Goal: Complete application form: Complete application form

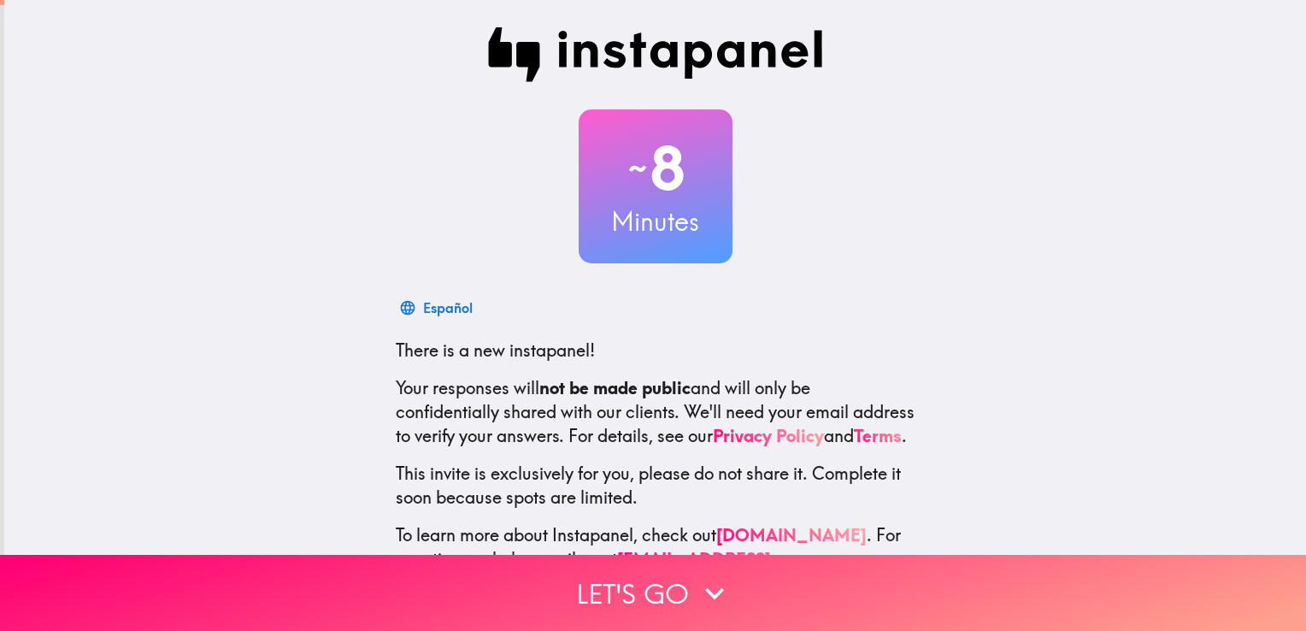
scroll to position [79, 0]
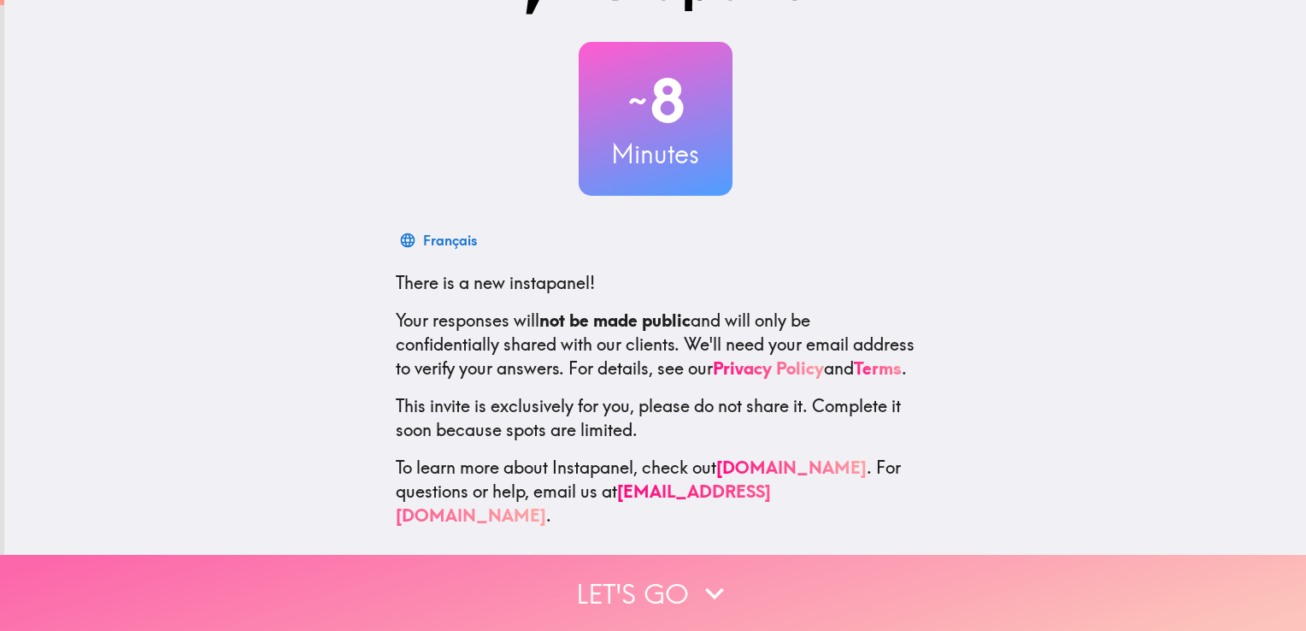
click at [681, 566] on button "Let's go" at bounding box center [653, 593] width 1306 height 76
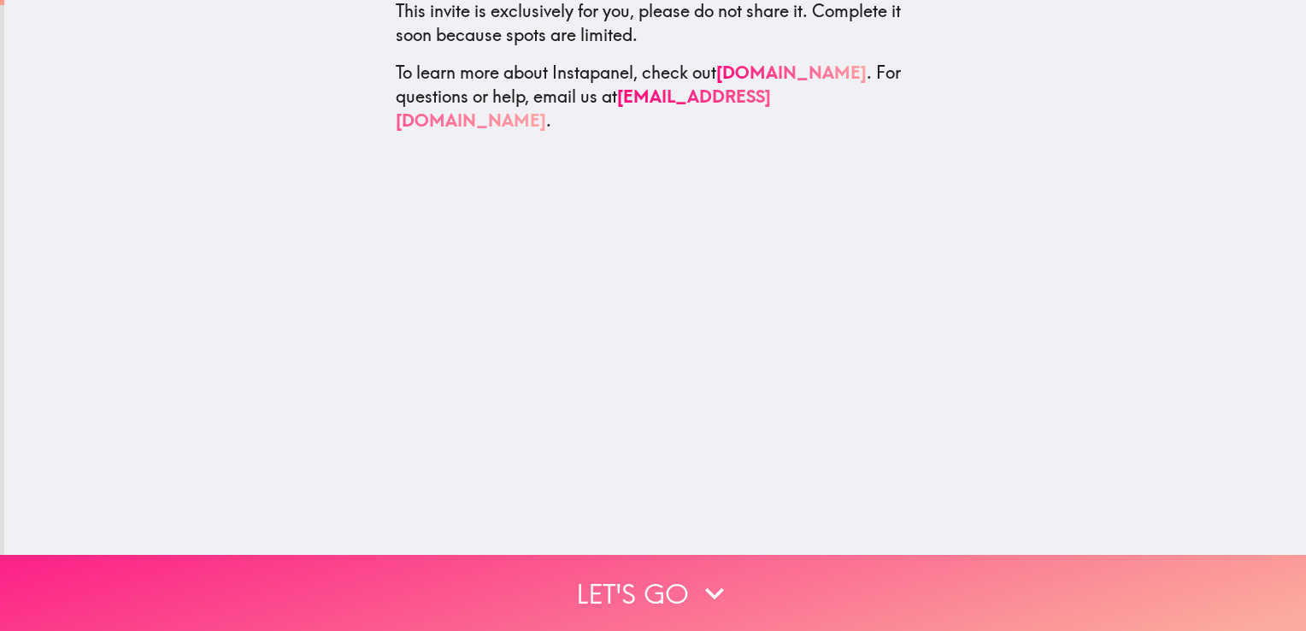
scroll to position [0, 0]
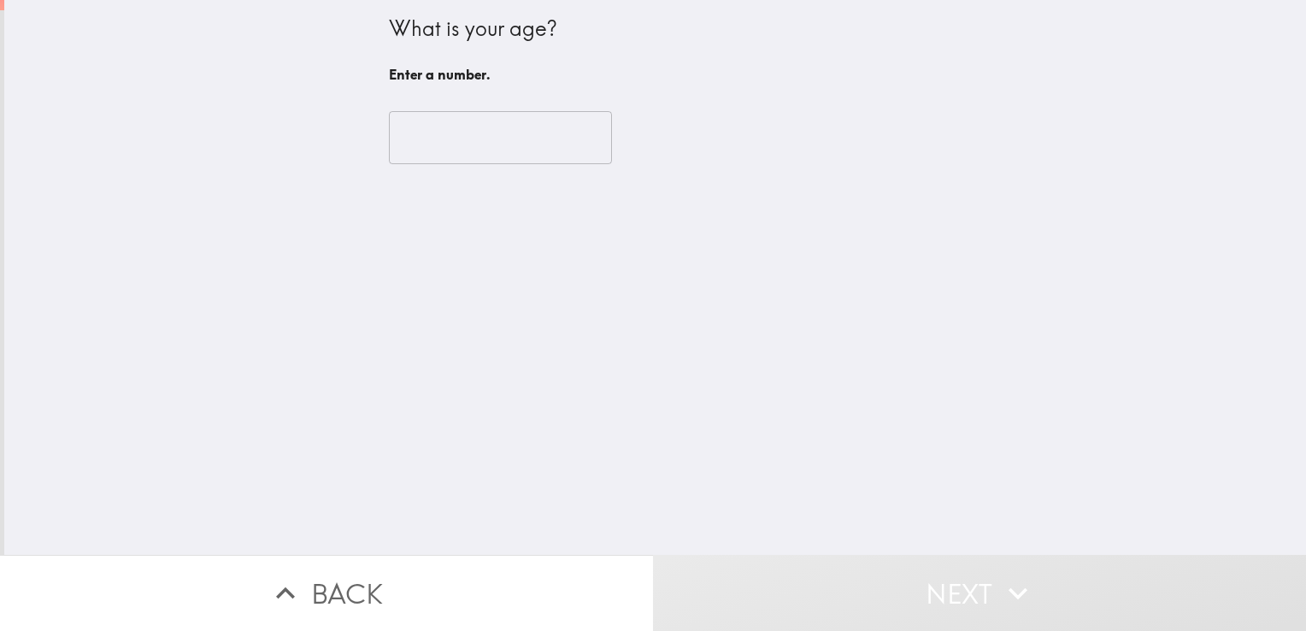
click at [481, 135] on input "number" at bounding box center [500, 137] width 223 height 53
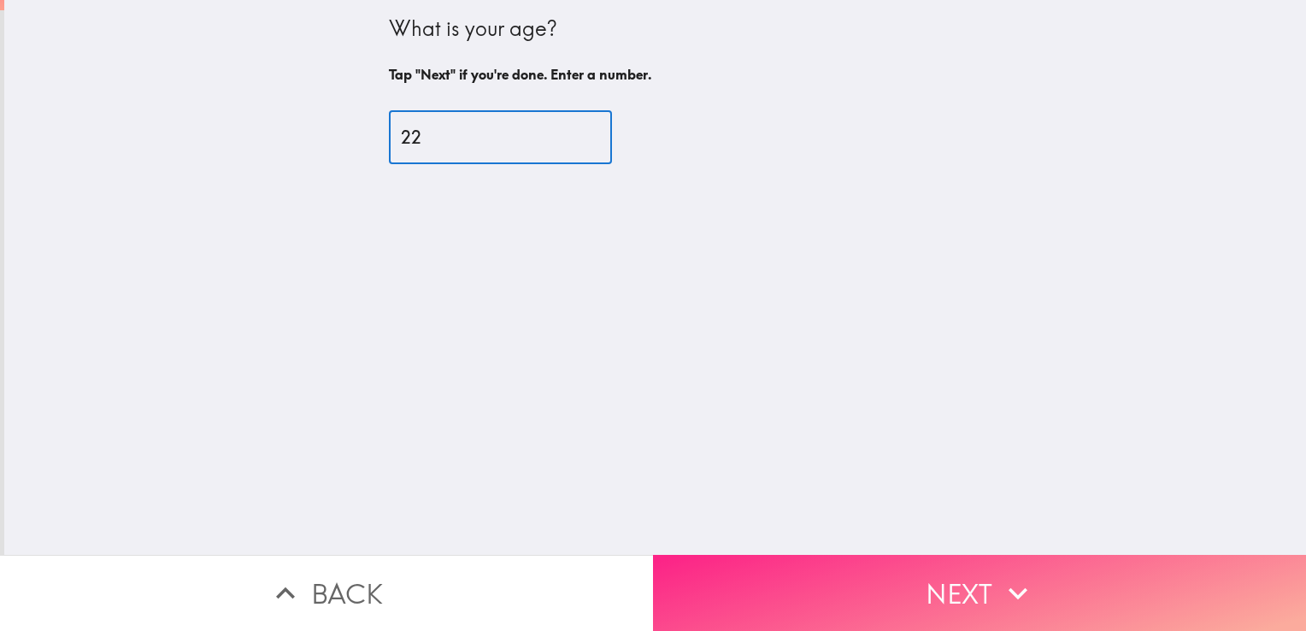
type input "22"
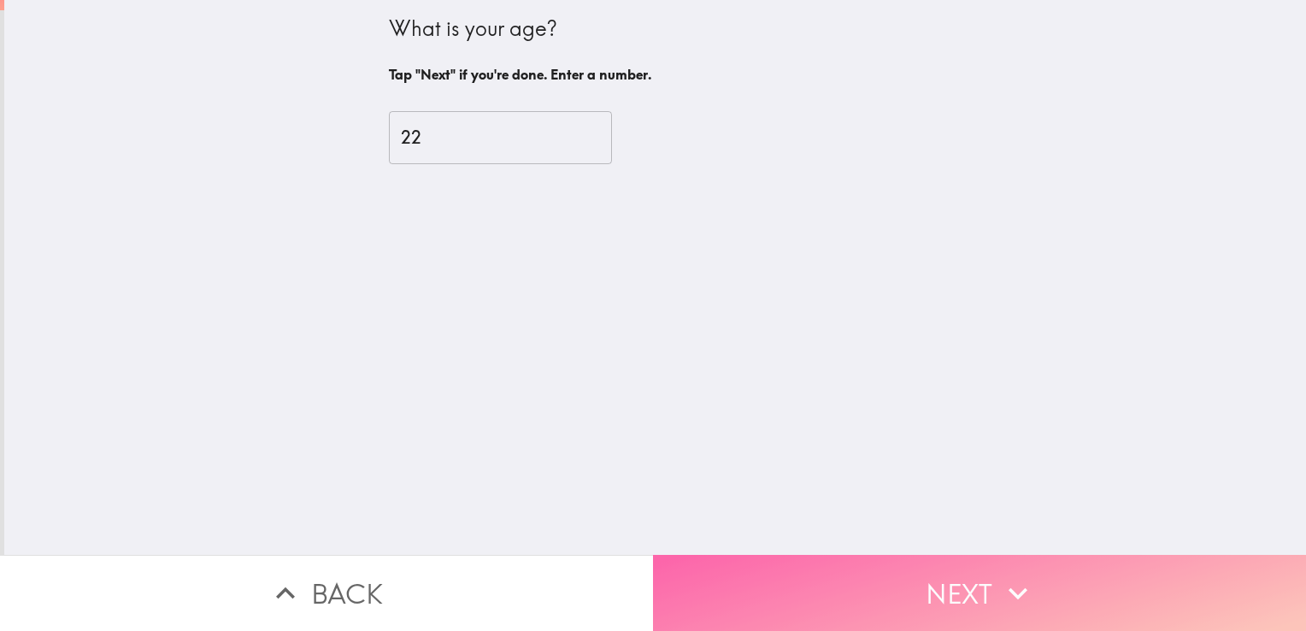
click at [945, 556] on button "Next" at bounding box center [979, 593] width 653 height 76
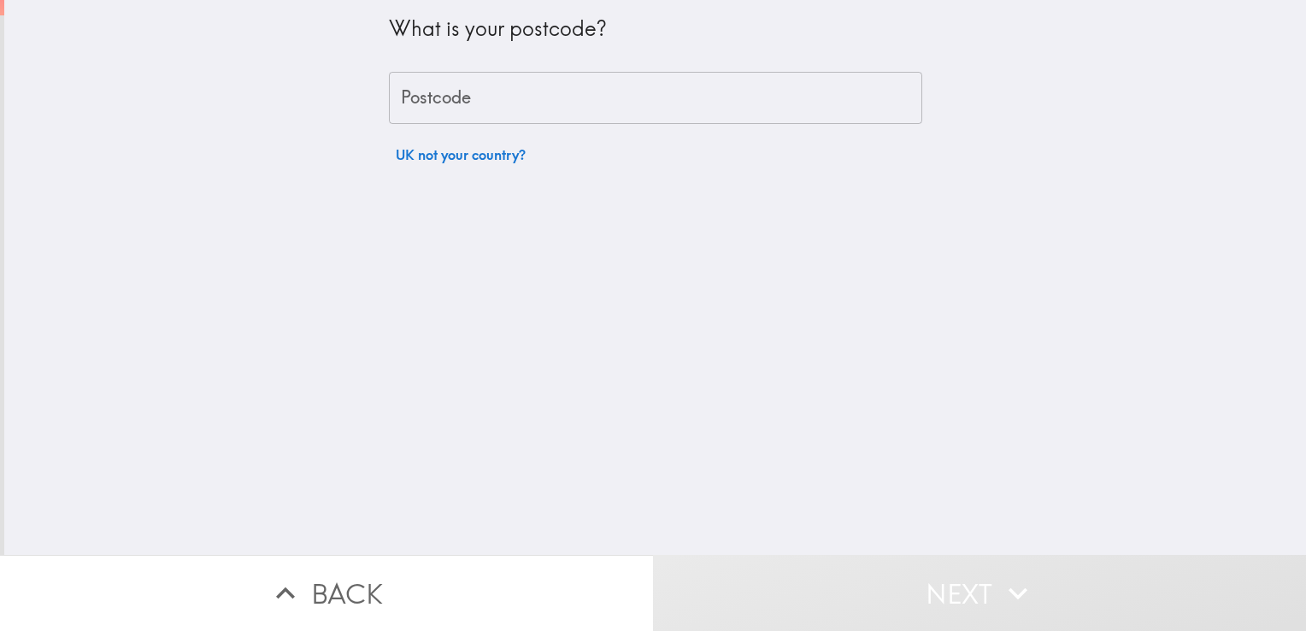
click at [502, 105] on input "Postcode" at bounding box center [655, 98] width 533 height 53
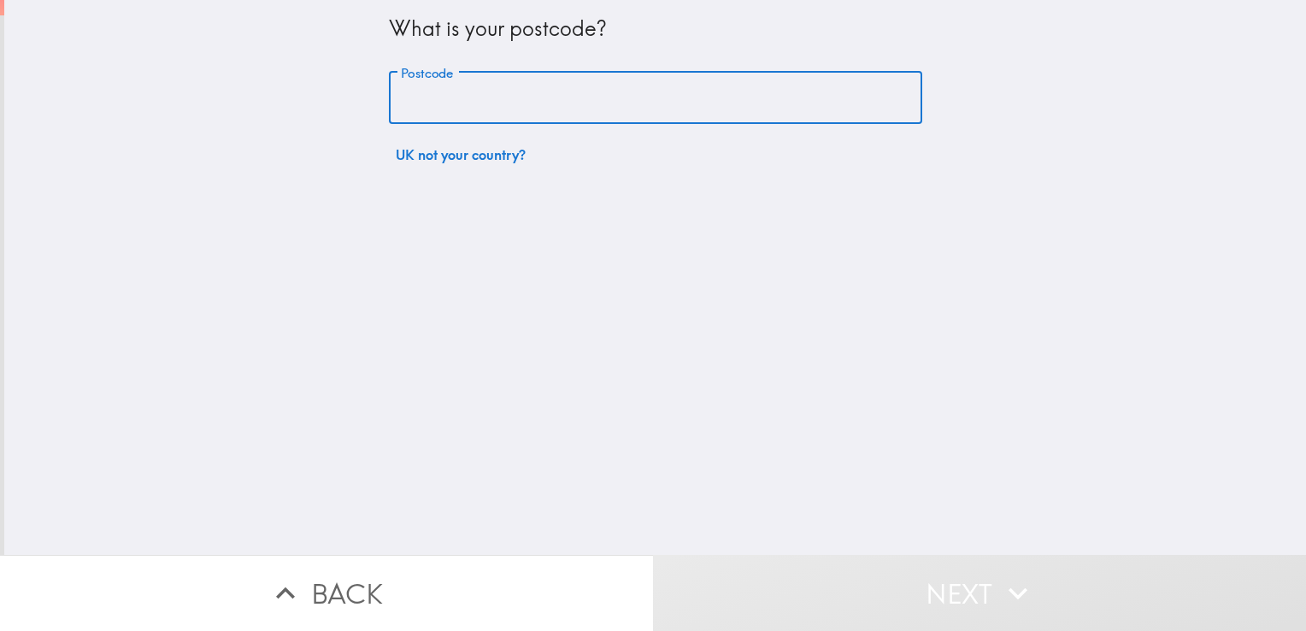
type input "B24 9DG"
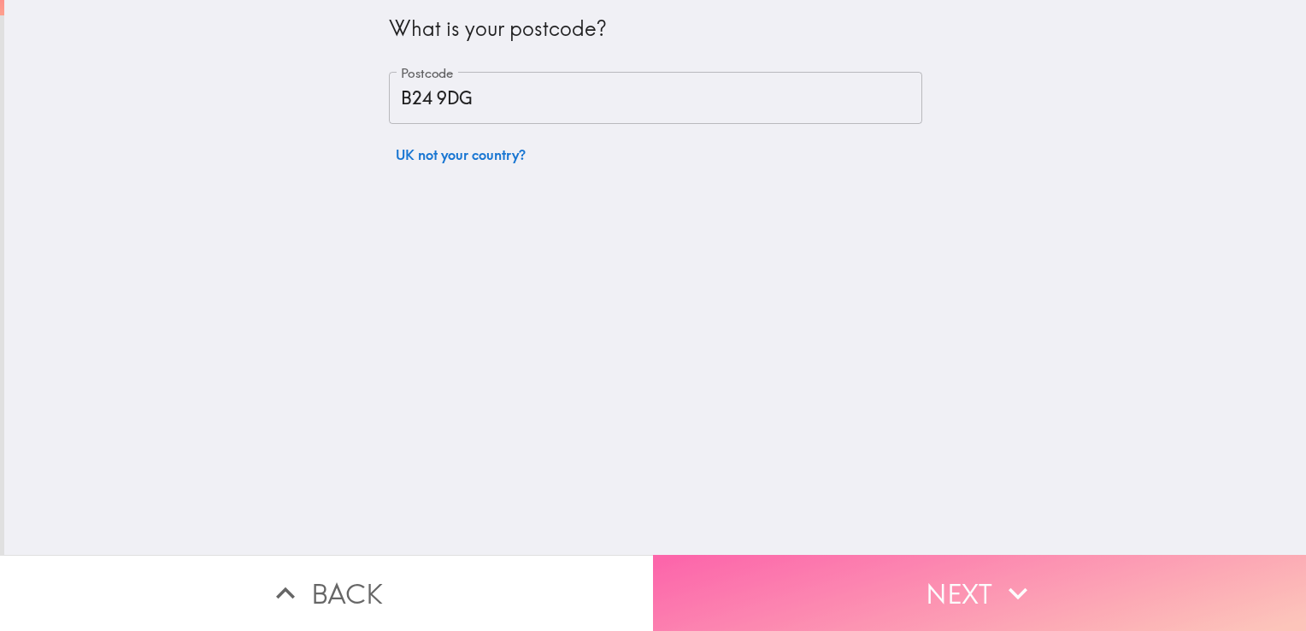
click at [961, 588] on button "Next" at bounding box center [979, 593] width 653 height 76
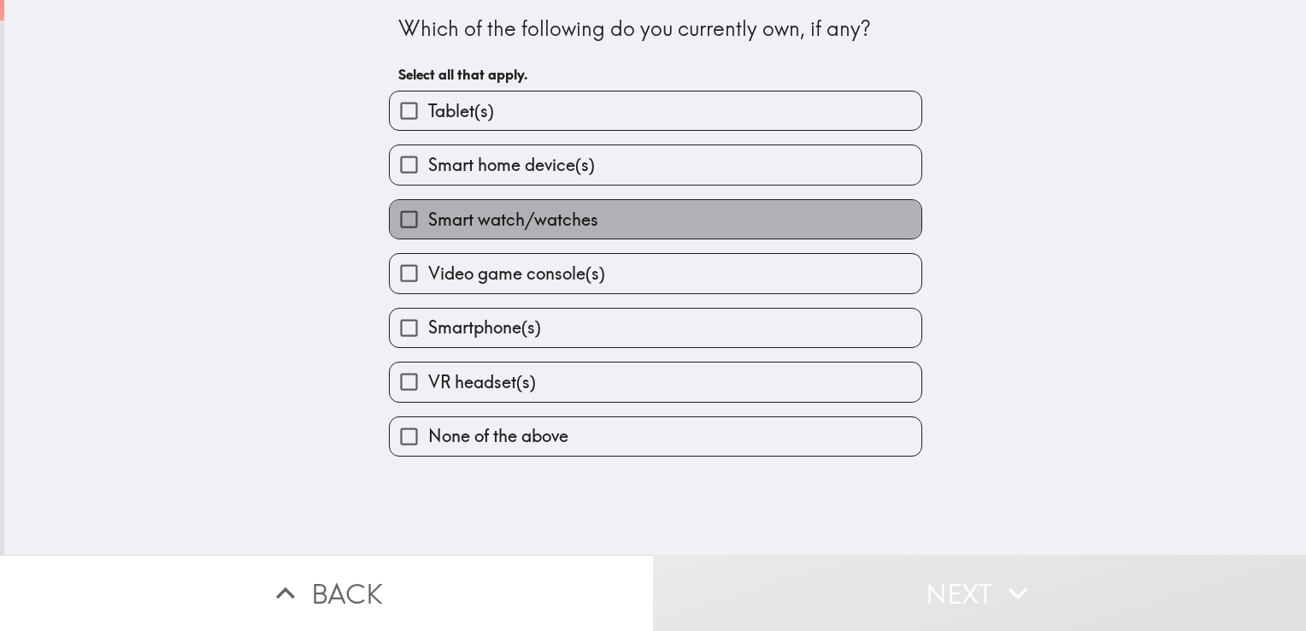
click at [585, 209] on label "Smart watch/watches" at bounding box center [656, 219] width 532 height 38
click at [428, 209] on input "Smart watch/watches" at bounding box center [409, 219] width 38 height 38
checkbox input "true"
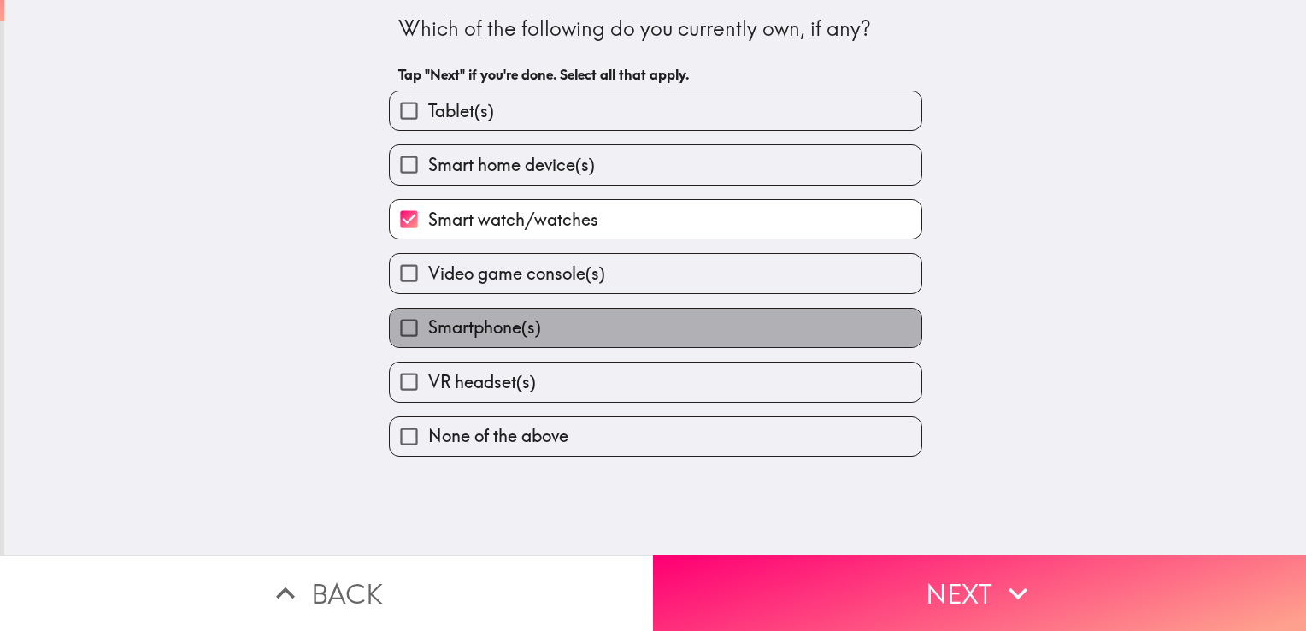
click at [597, 326] on label "Smartphone(s)" at bounding box center [656, 328] width 532 height 38
click at [428, 326] on input "Smartphone(s)" at bounding box center [409, 328] width 38 height 38
checkbox input "true"
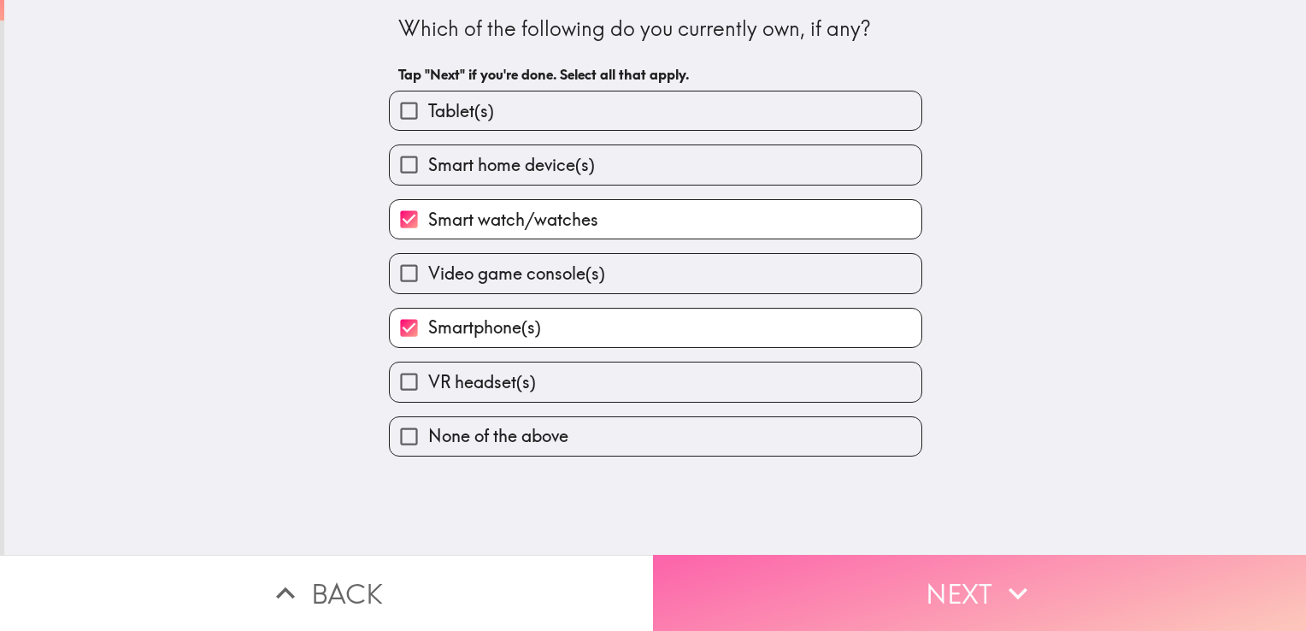
click at [921, 567] on button "Next" at bounding box center [979, 593] width 653 height 76
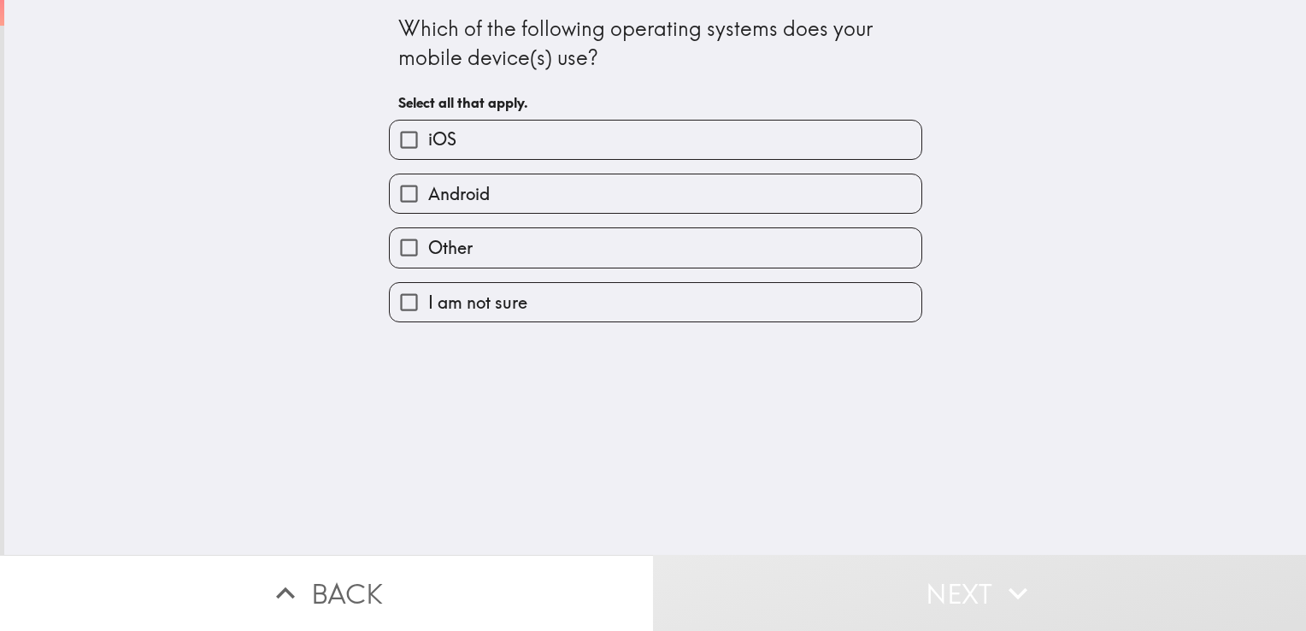
click at [670, 162] on div "Android" at bounding box center [648, 187] width 547 height 54
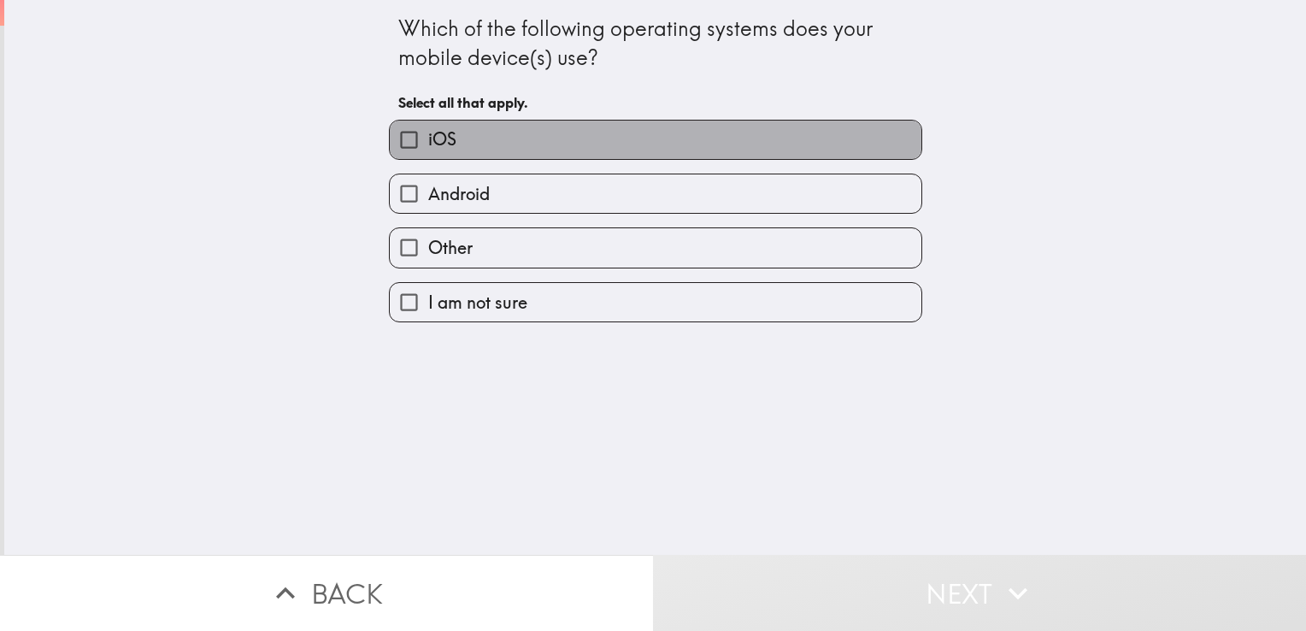
click at [694, 138] on label "iOS" at bounding box center [656, 140] width 532 height 38
click at [428, 138] on input "iOS" at bounding box center [409, 140] width 38 height 38
checkbox input "true"
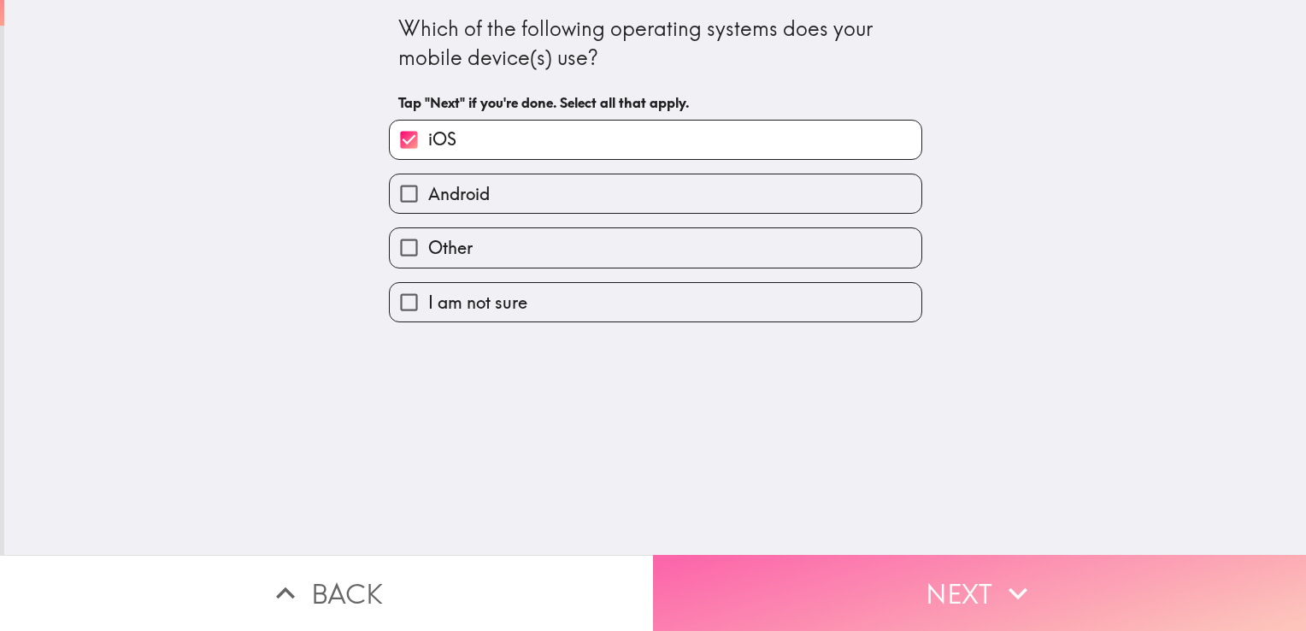
click at [910, 575] on button "Next" at bounding box center [979, 593] width 653 height 76
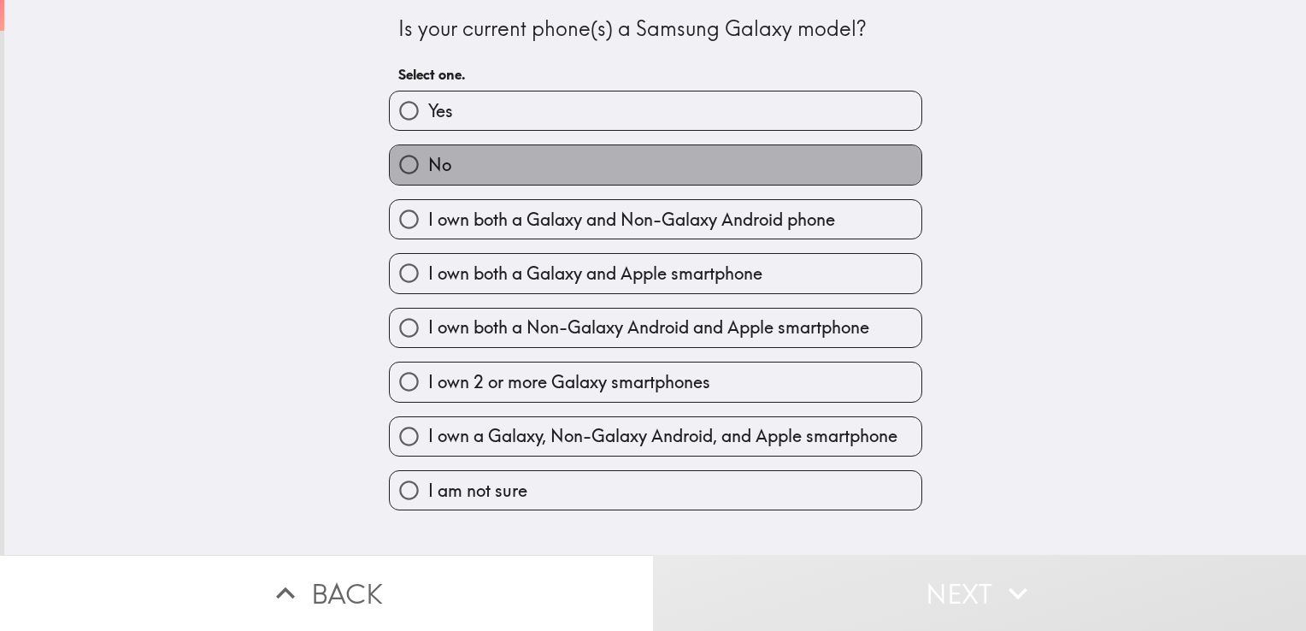
click at [574, 168] on label "No" at bounding box center [656, 164] width 532 height 38
click at [428, 168] on input "No" at bounding box center [409, 164] width 38 height 38
radio input "true"
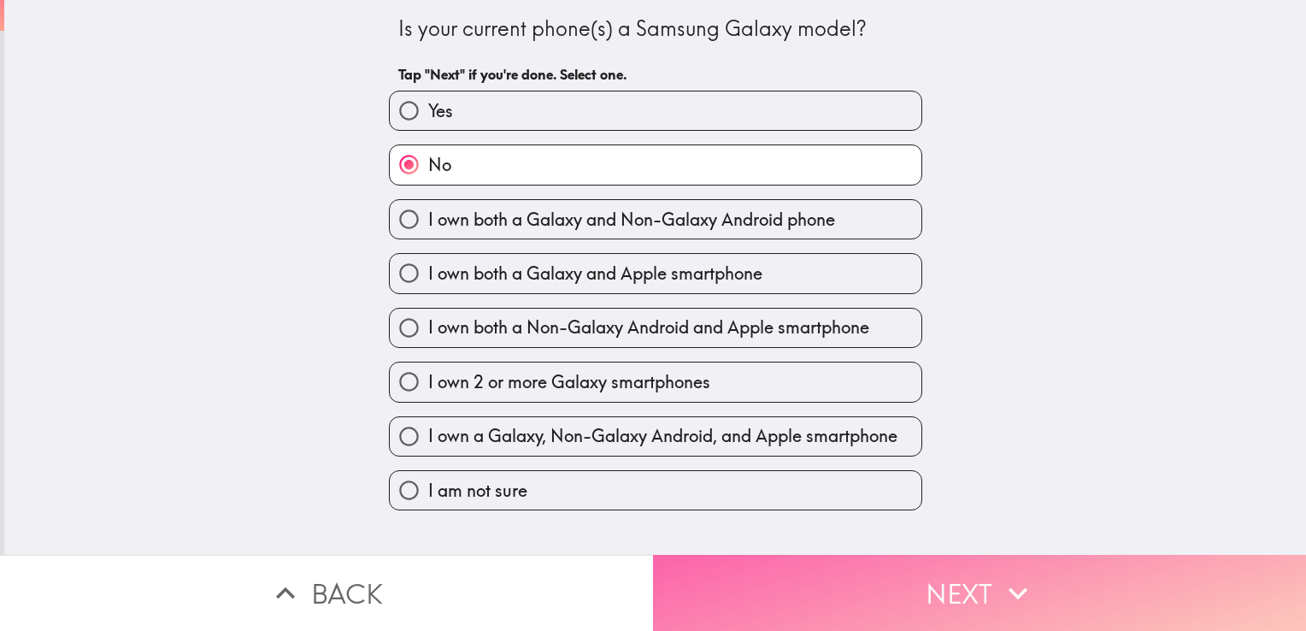
click at [924, 588] on button "Next" at bounding box center [979, 593] width 653 height 76
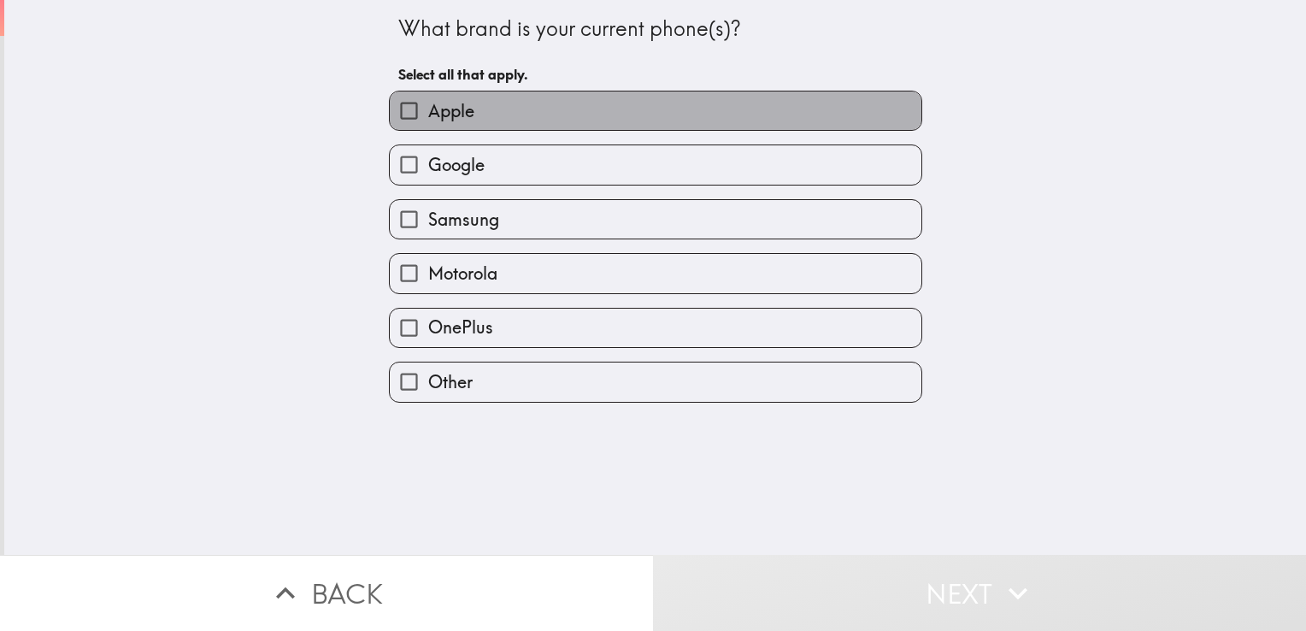
click at [676, 100] on label "Apple" at bounding box center [656, 110] width 532 height 38
click at [428, 100] on input "Apple" at bounding box center [409, 110] width 38 height 38
checkbox input "true"
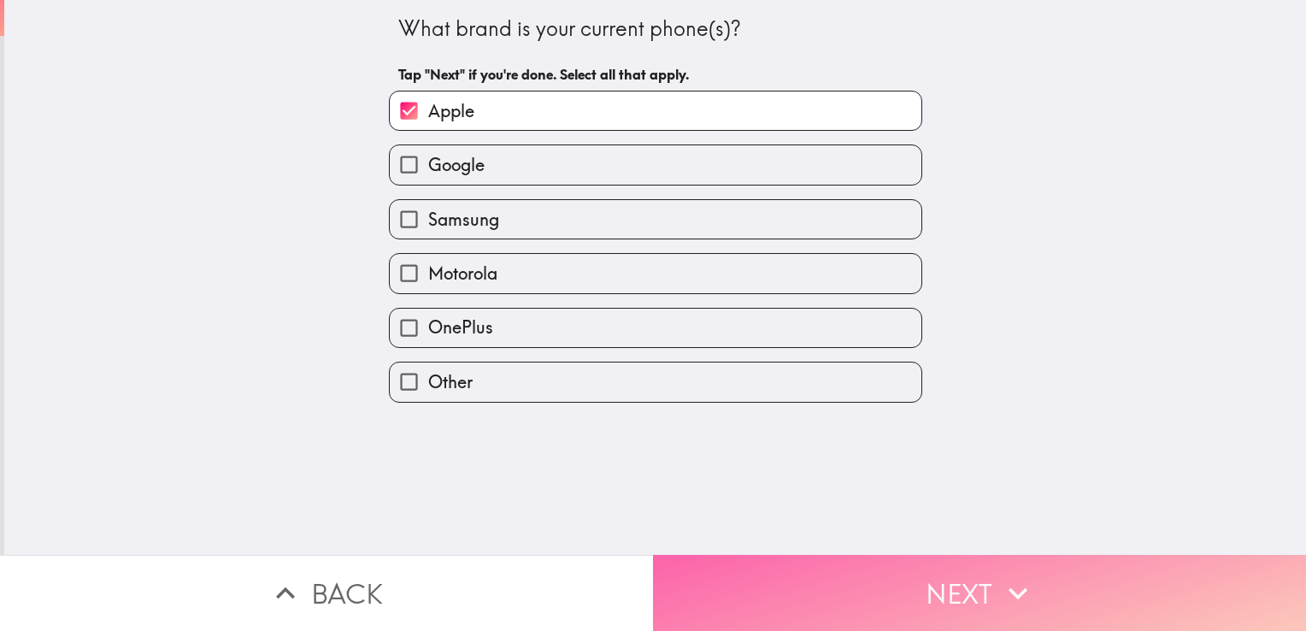
click at [943, 566] on button "Next" at bounding box center [979, 593] width 653 height 76
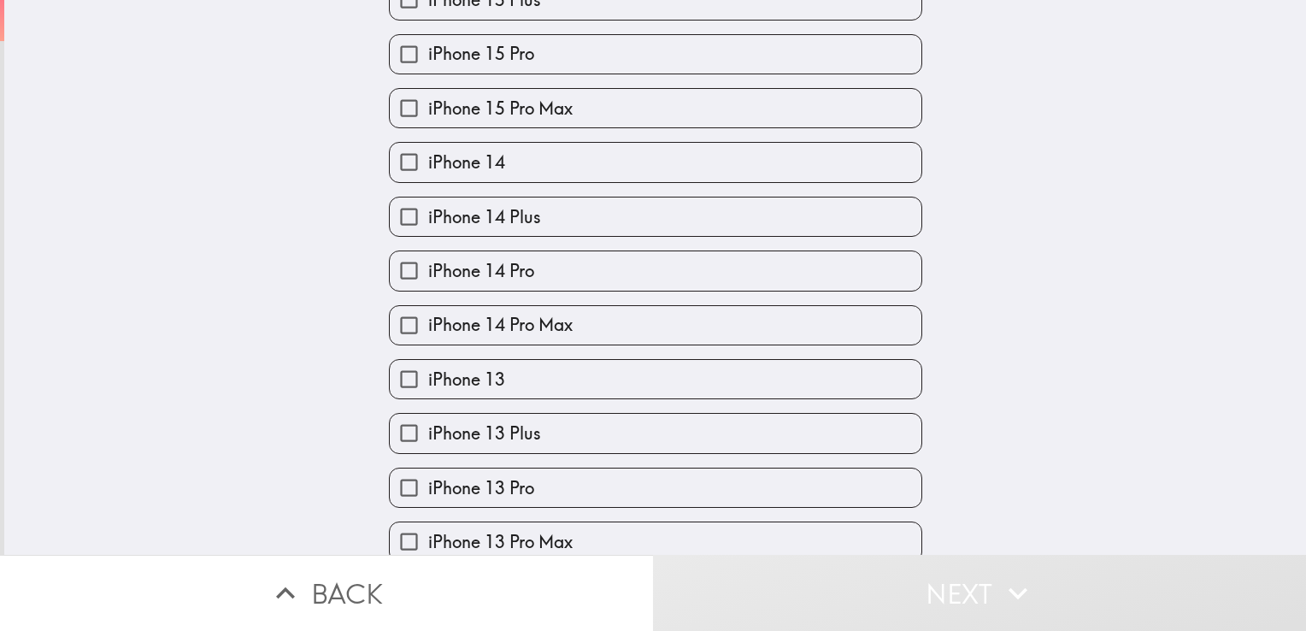
scroll to position [465, 0]
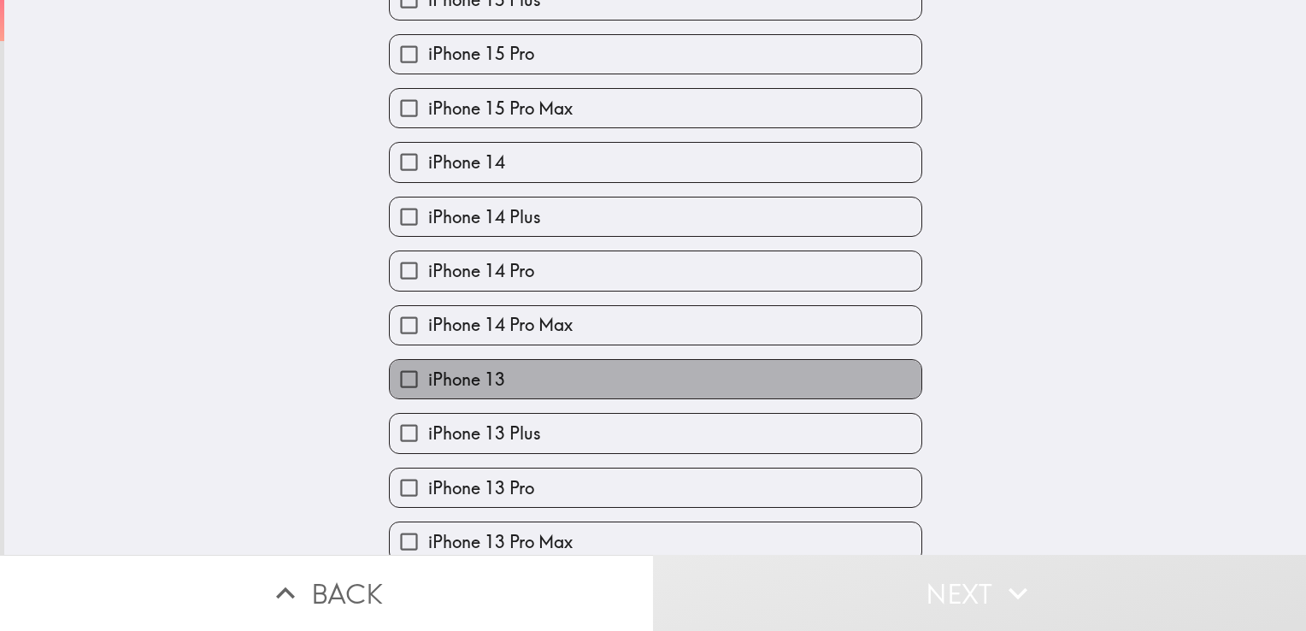
click at [585, 376] on label "iPhone 13" at bounding box center [656, 379] width 532 height 38
click at [428, 376] on input "iPhone 13" at bounding box center [409, 379] width 38 height 38
checkbox input "true"
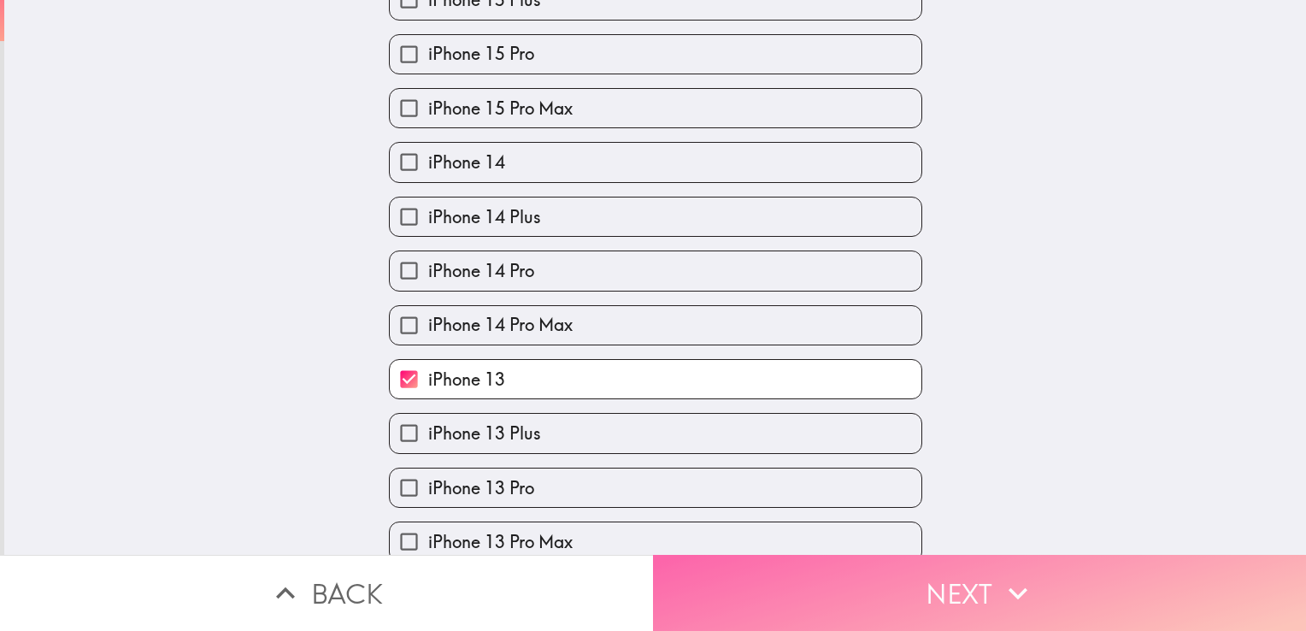
click at [982, 573] on button "Next" at bounding box center [979, 593] width 653 height 76
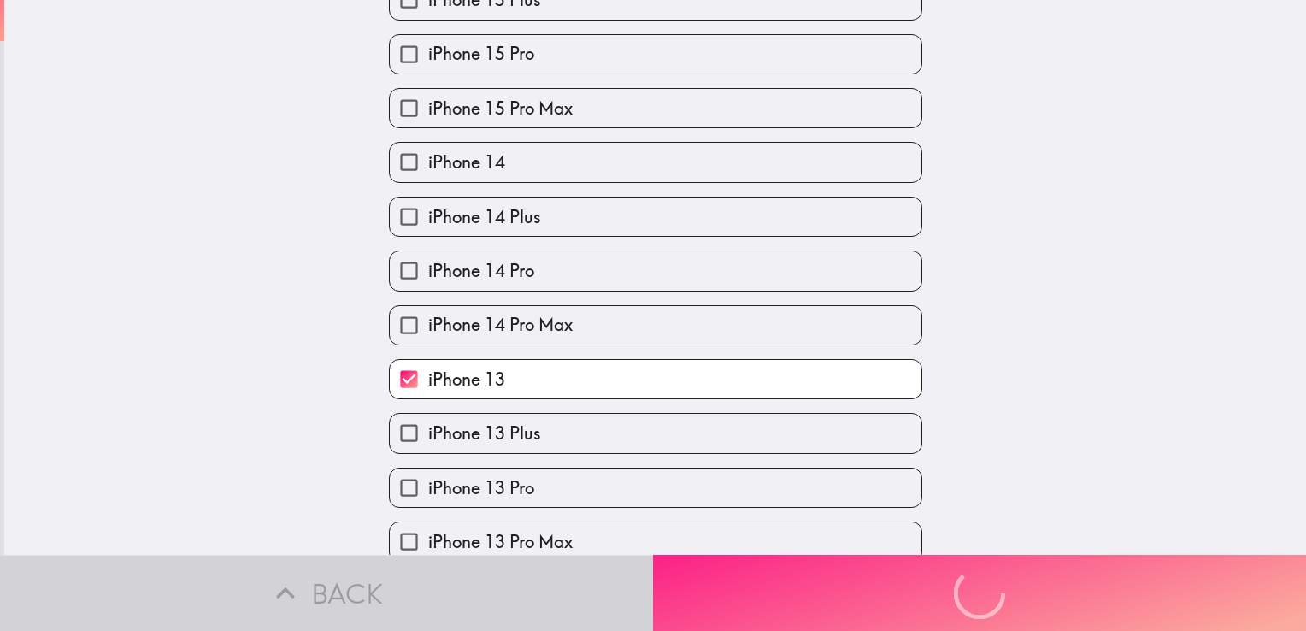
scroll to position [0, 0]
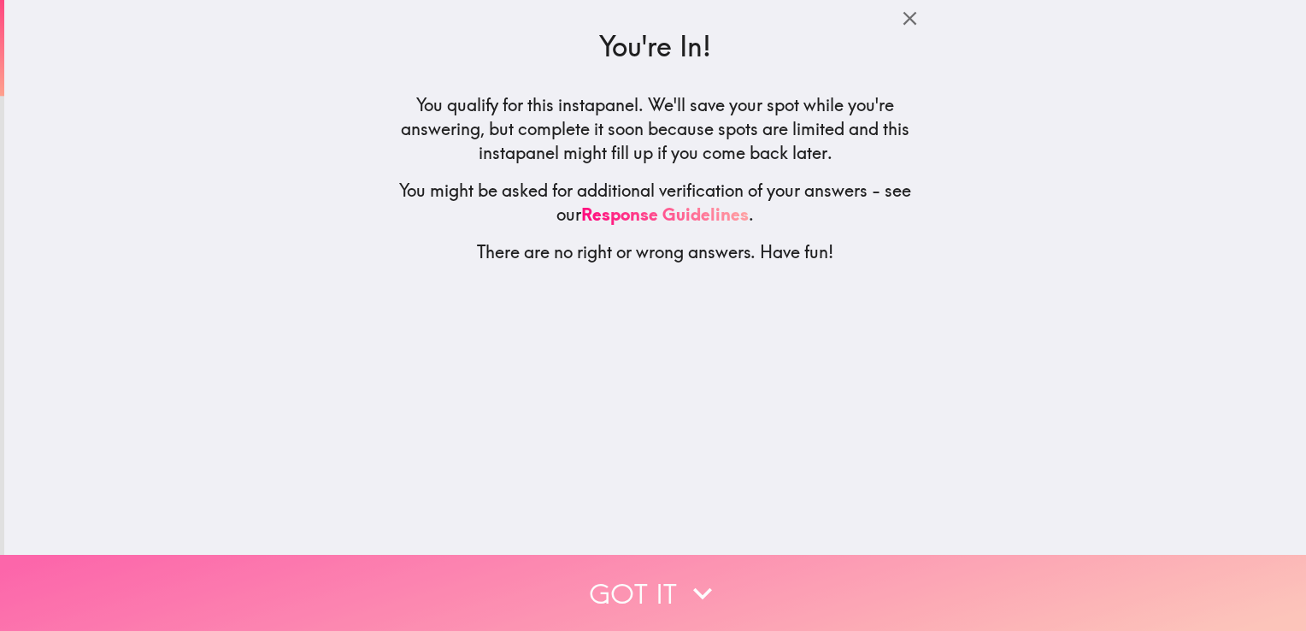
click at [703, 574] on icon "button" at bounding box center [703, 593] width 38 height 38
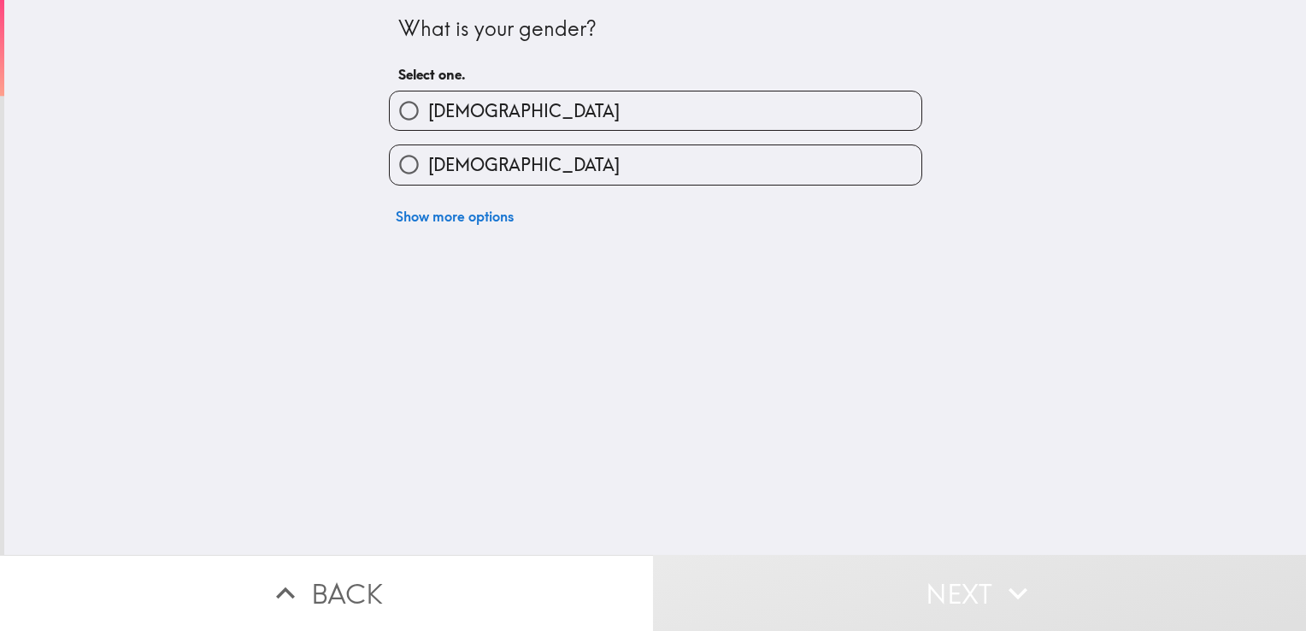
click at [503, 159] on label "[DEMOGRAPHIC_DATA]" at bounding box center [656, 164] width 532 height 38
click at [428, 159] on input "[DEMOGRAPHIC_DATA]" at bounding box center [409, 164] width 38 height 38
radio input "true"
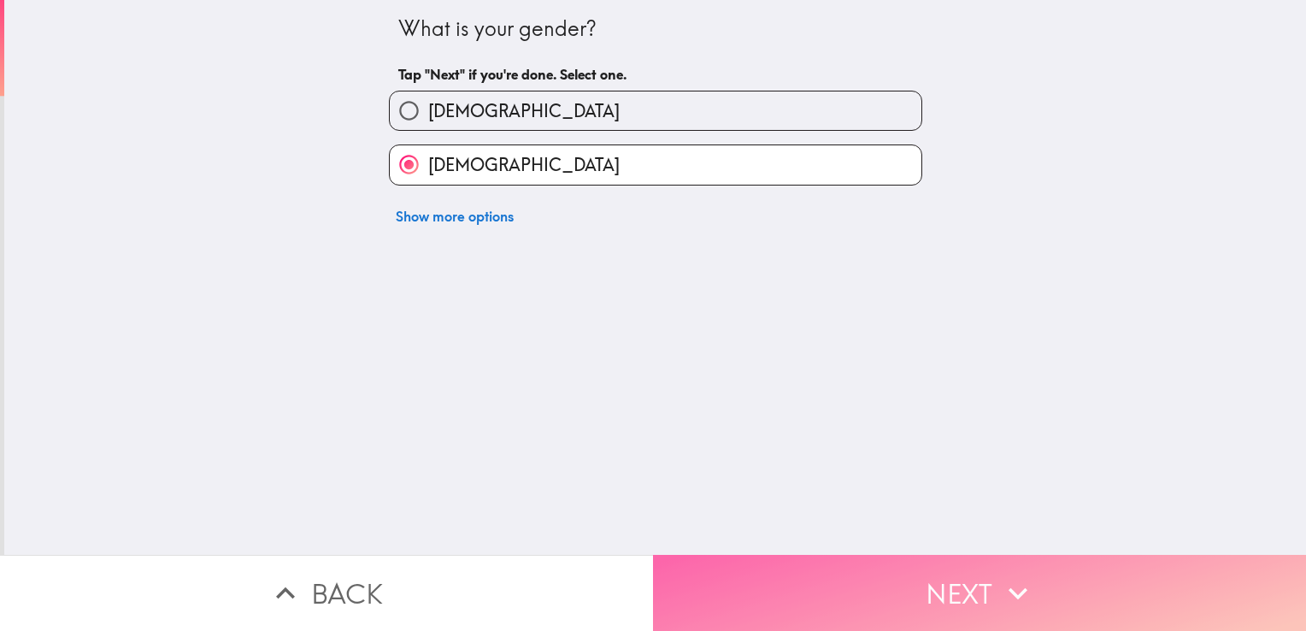
click at [969, 583] on button "Next" at bounding box center [979, 593] width 653 height 76
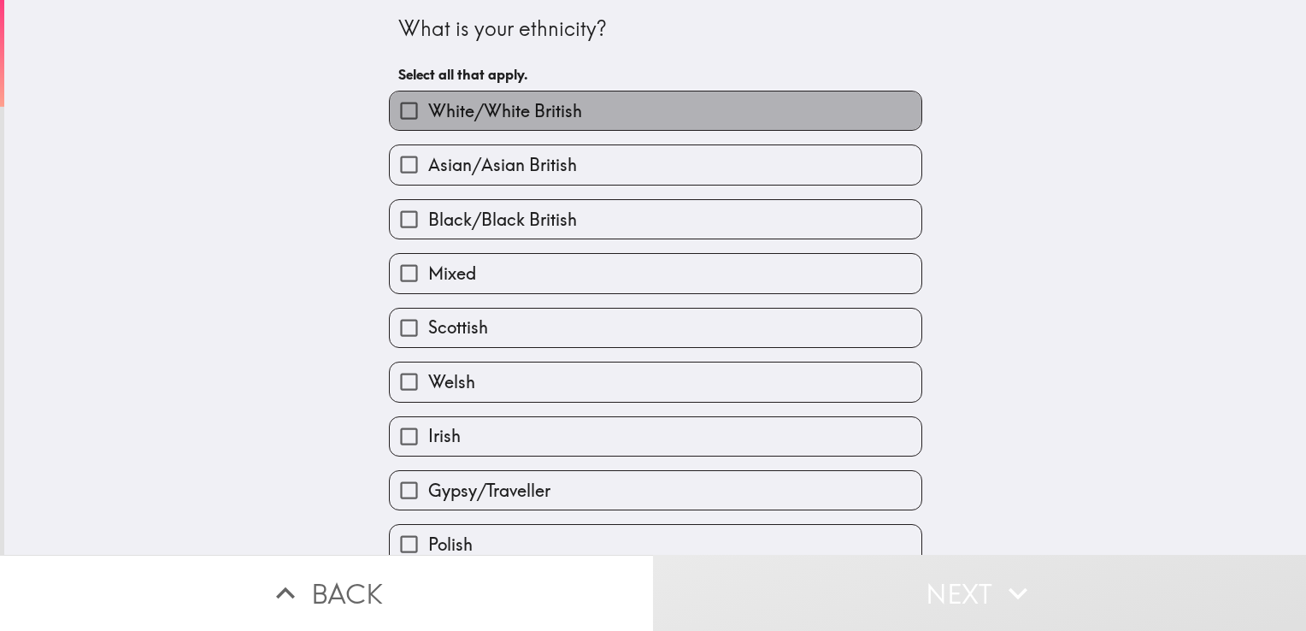
drag, startPoint x: 571, startPoint y: 91, endPoint x: 573, endPoint y: 108, distance: 17.3
click at [573, 108] on label "White/White British" at bounding box center [656, 110] width 532 height 38
click at [428, 108] on input "White/White British" at bounding box center [409, 110] width 38 height 38
checkbox input "true"
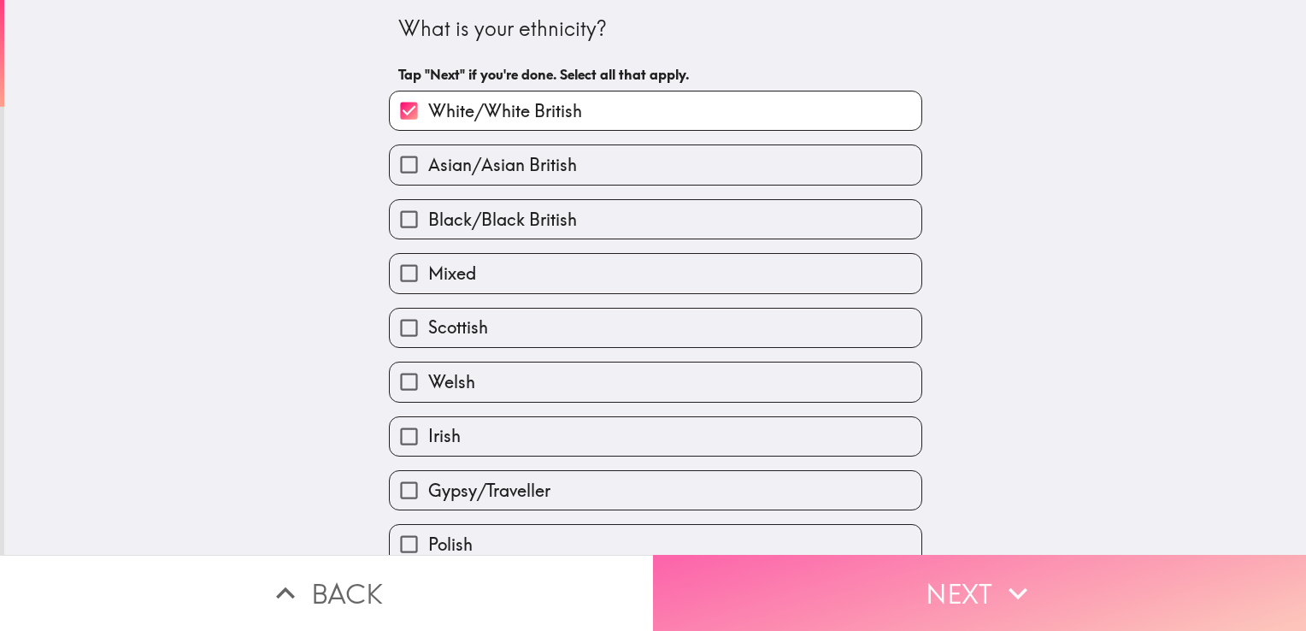
click at [950, 570] on button "Next" at bounding box center [979, 593] width 653 height 76
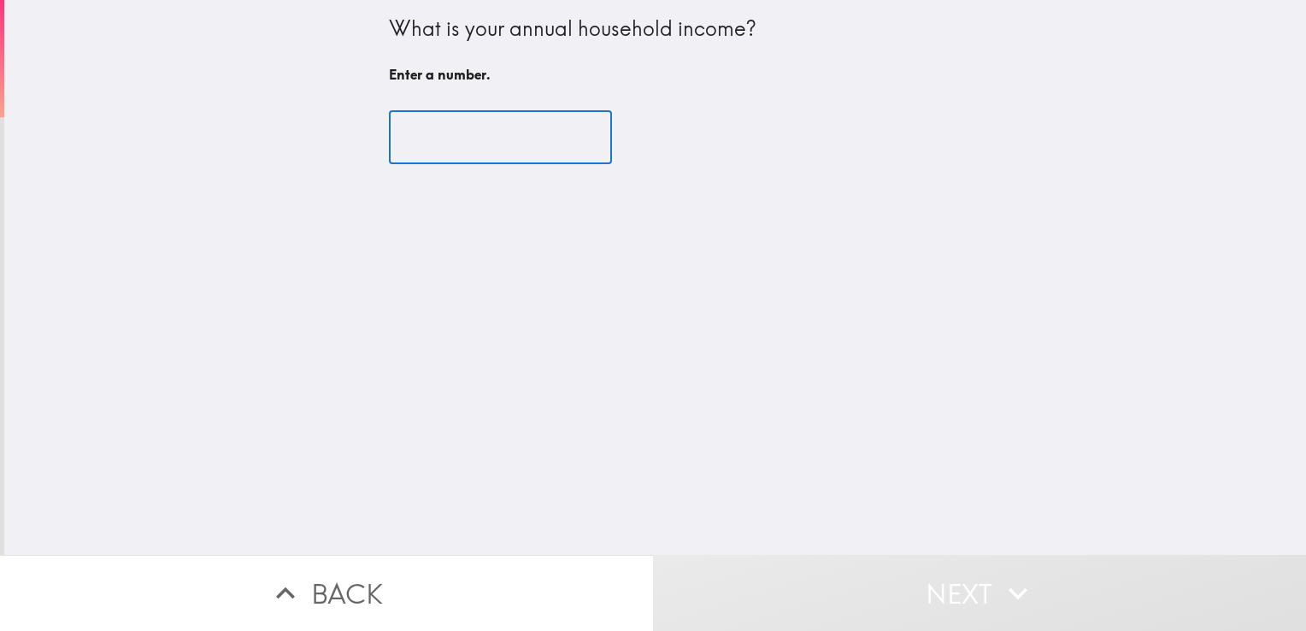
click at [477, 118] on input "number" at bounding box center [500, 137] width 223 height 53
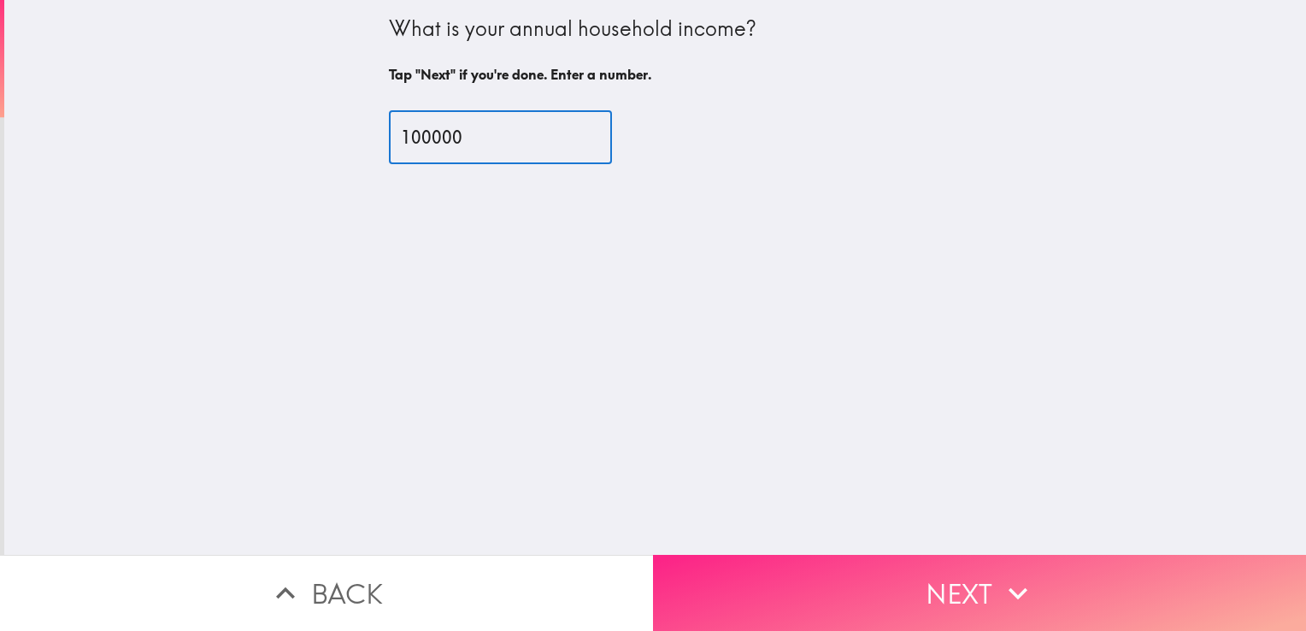
type input "100000"
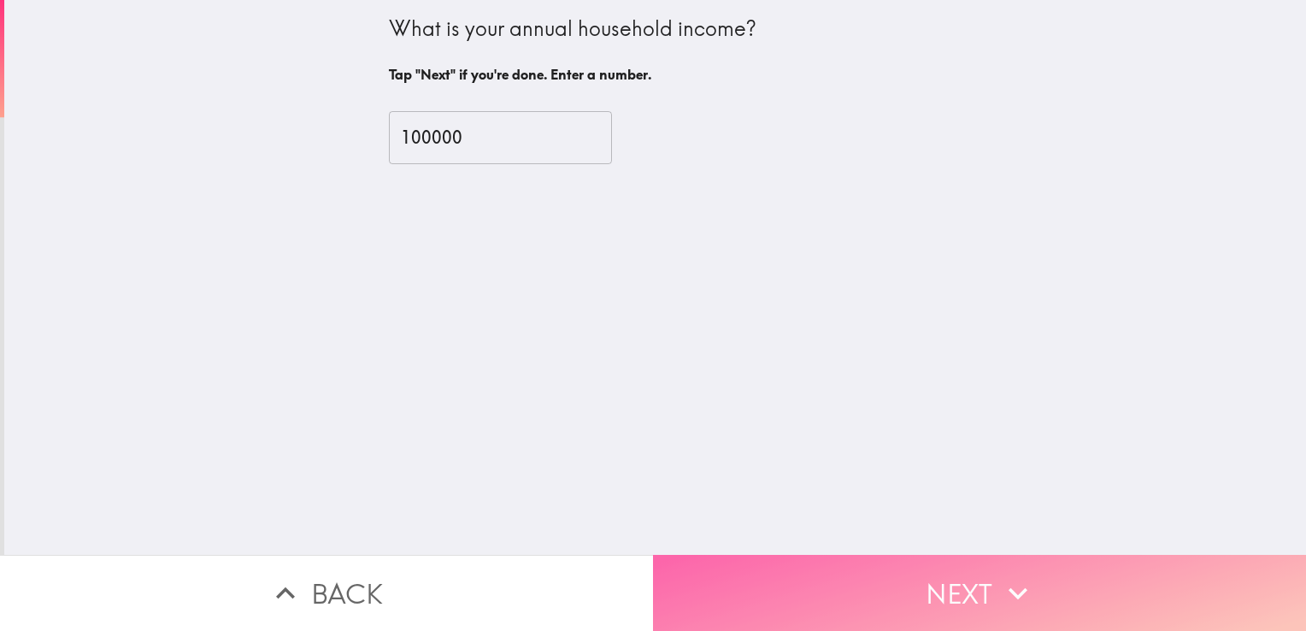
click at [949, 555] on button "Next" at bounding box center [979, 593] width 653 height 76
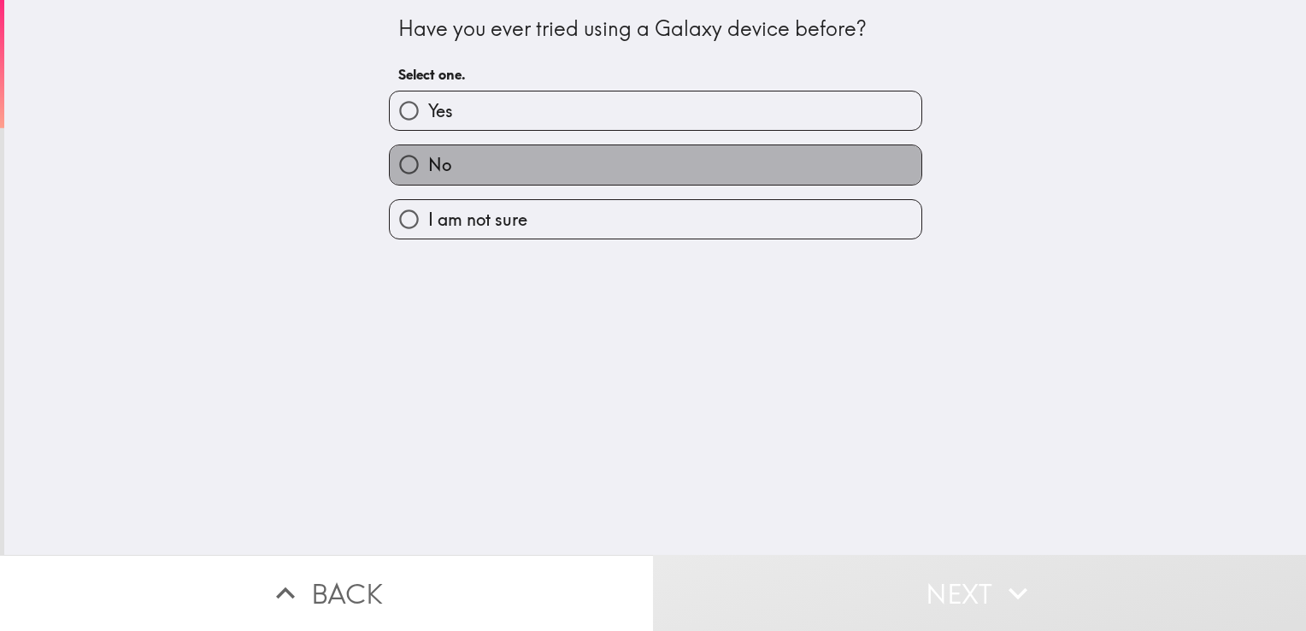
click at [553, 167] on label "No" at bounding box center [656, 164] width 532 height 38
click at [428, 167] on input "No" at bounding box center [409, 164] width 38 height 38
radio input "true"
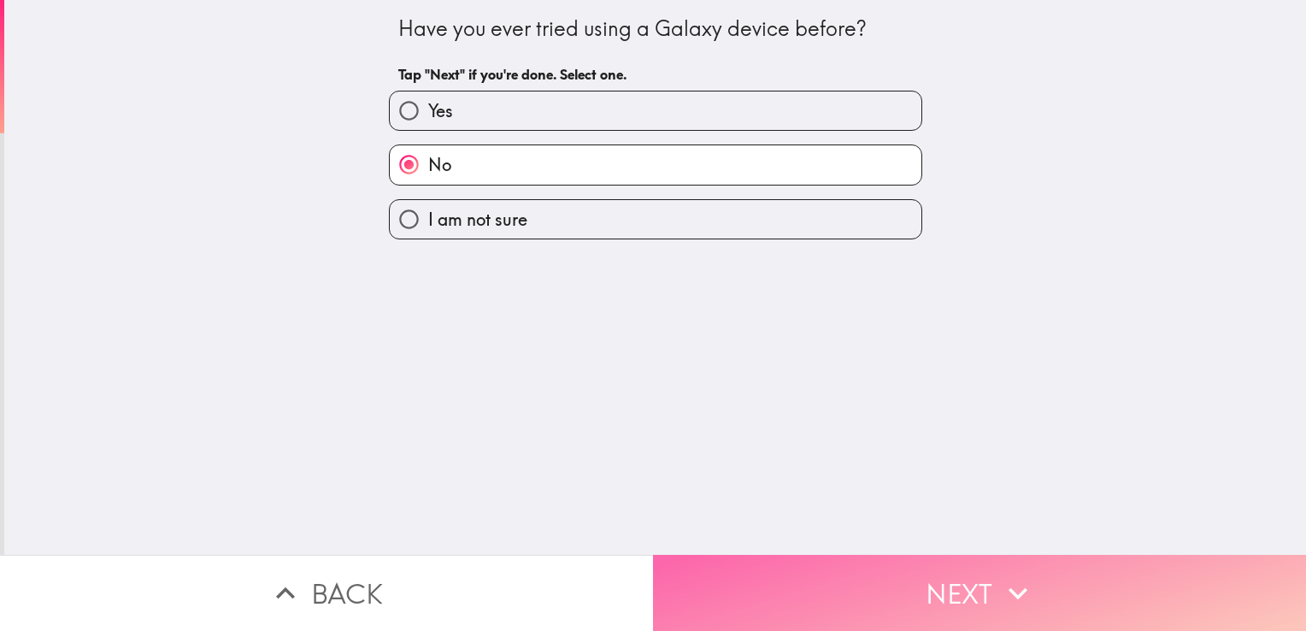
click at [908, 567] on button "Next" at bounding box center [979, 593] width 653 height 76
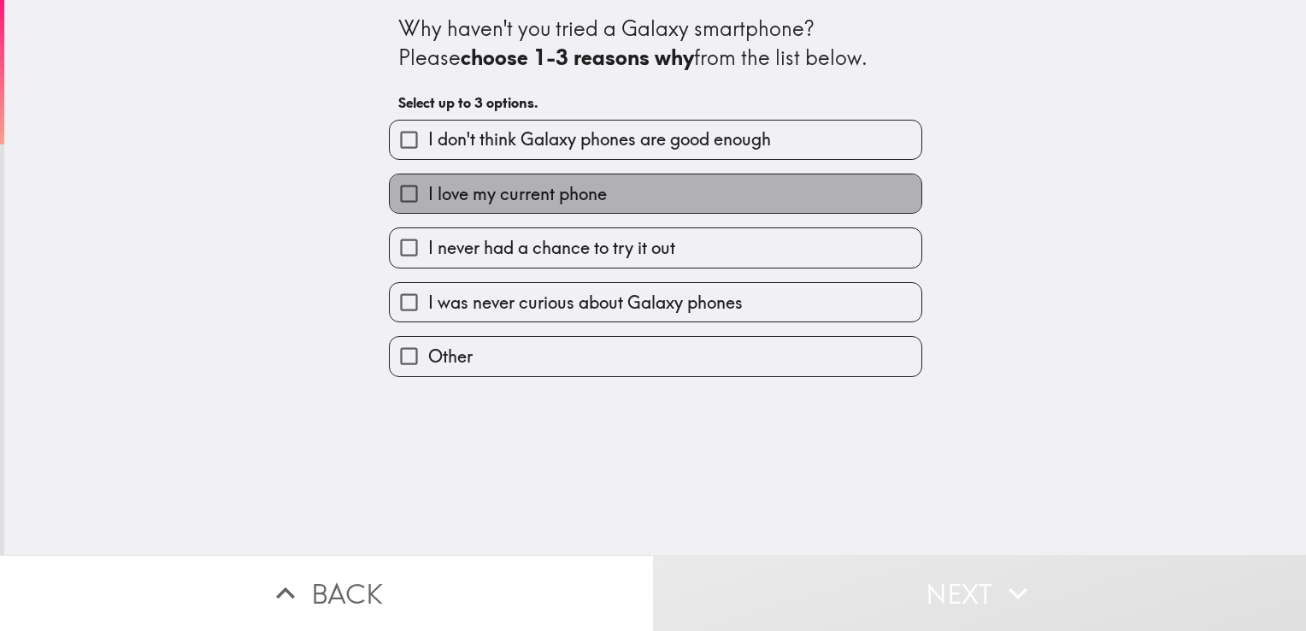
click at [668, 203] on label "I love my current phone" at bounding box center [656, 193] width 532 height 38
click at [428, 203] on input "I love my current phone" at bounding box center [409, 193] width 38 height 38
checkbox input "true"
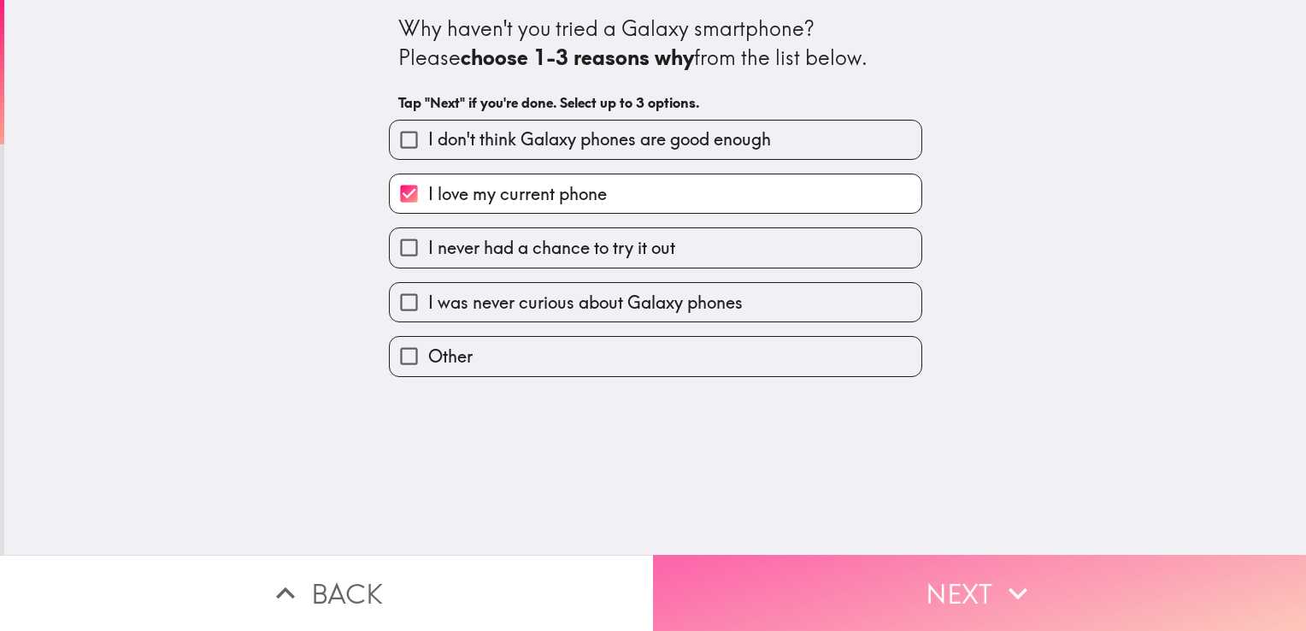
click at [943, 596] on button "Next" at bounding box center [979, 593] width 653 height 76
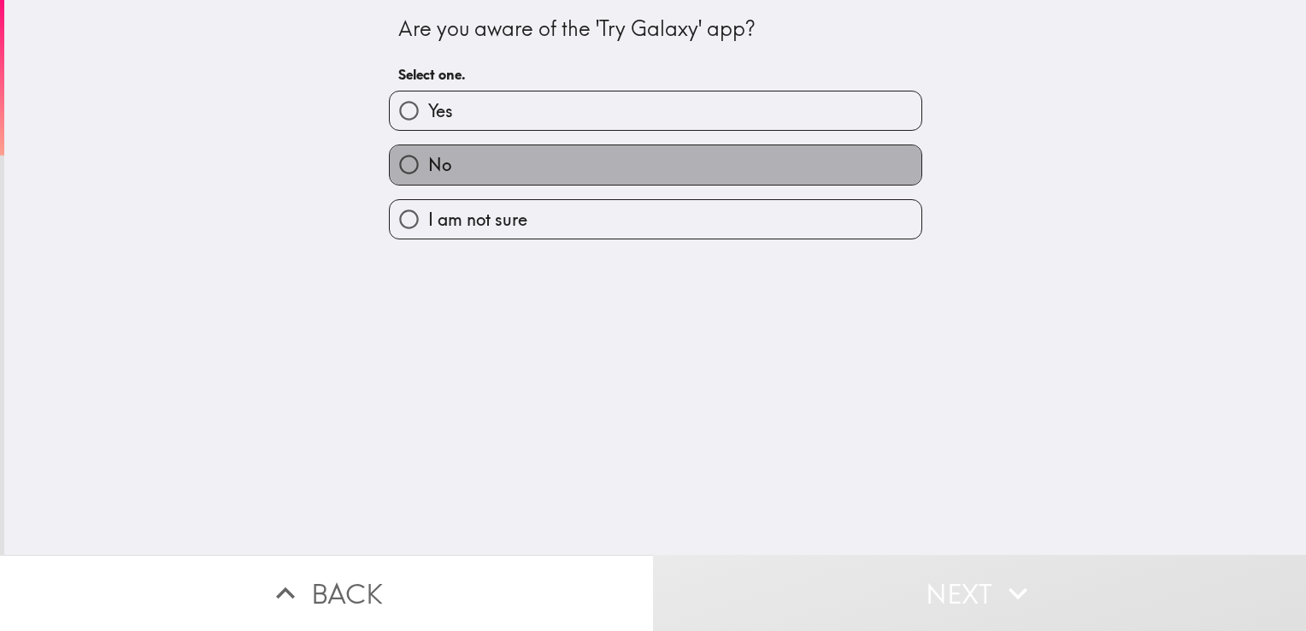
click at [608, 164] on label "No" at bounding box center [656, 164] width 532 height 38
click at [428, 164] on input "No" at bounding box center [409, 164] width 38 height 38
radio input "true"
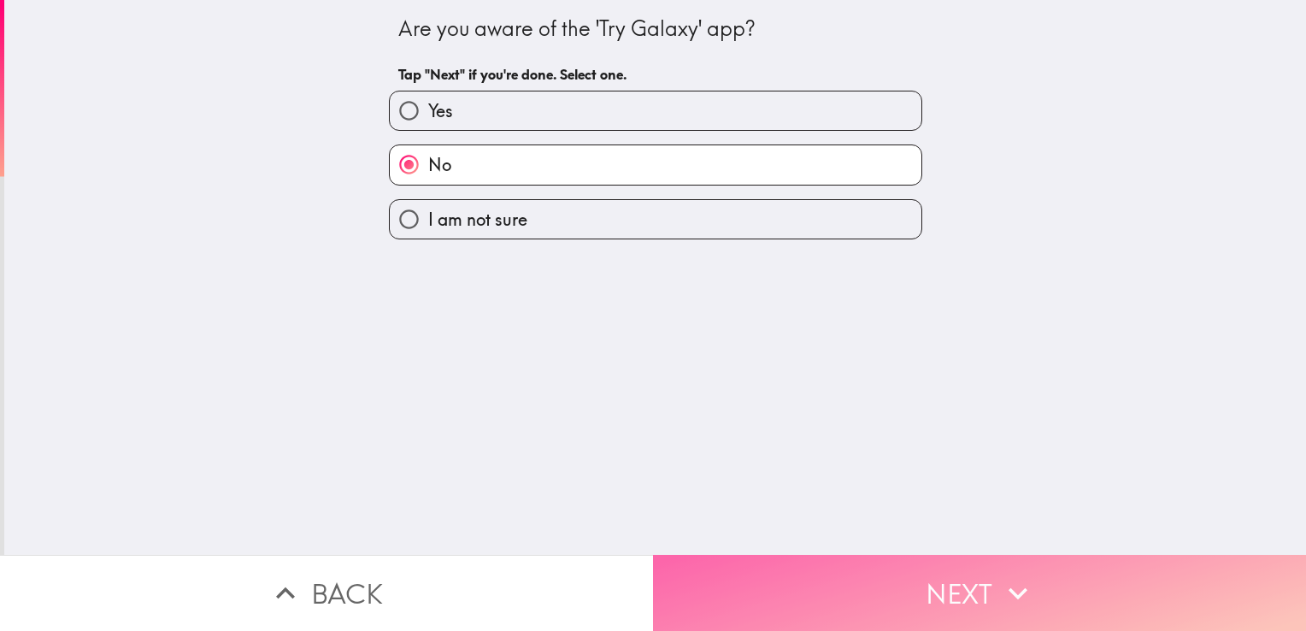
click at [933, 559] on button "Next" at bounding box center [979, 593] width 653 height 76
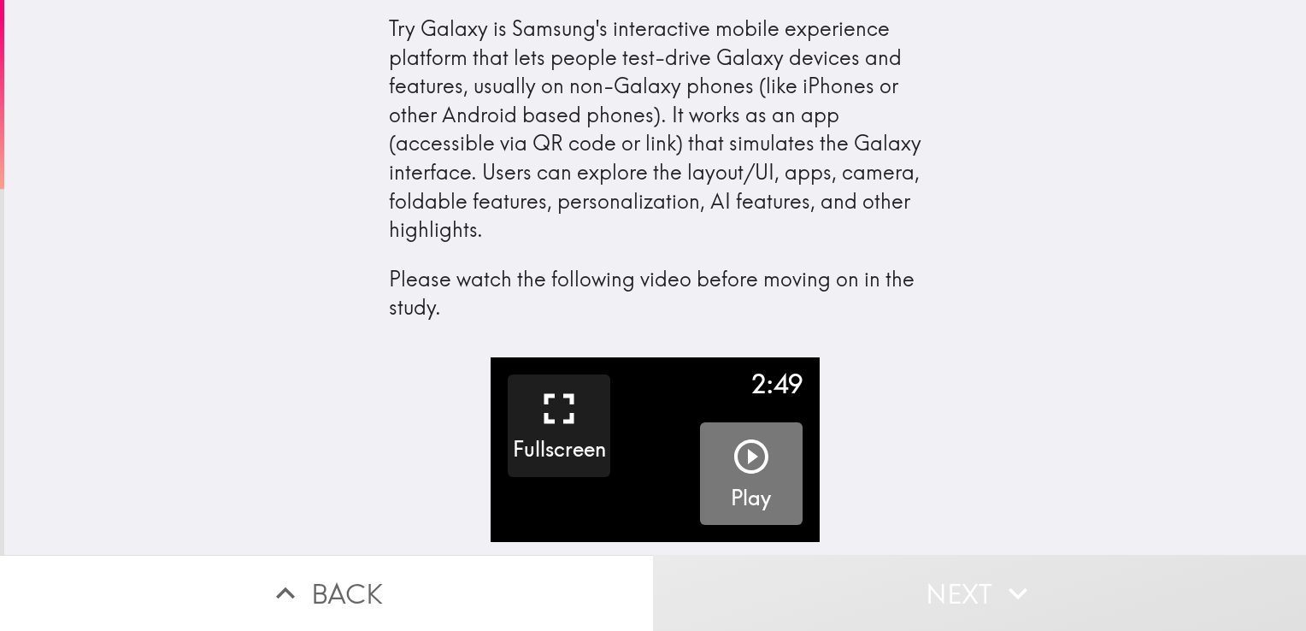
click at [751, 467] on icon "button" at bounding box center [751, 456] width 34 height 34
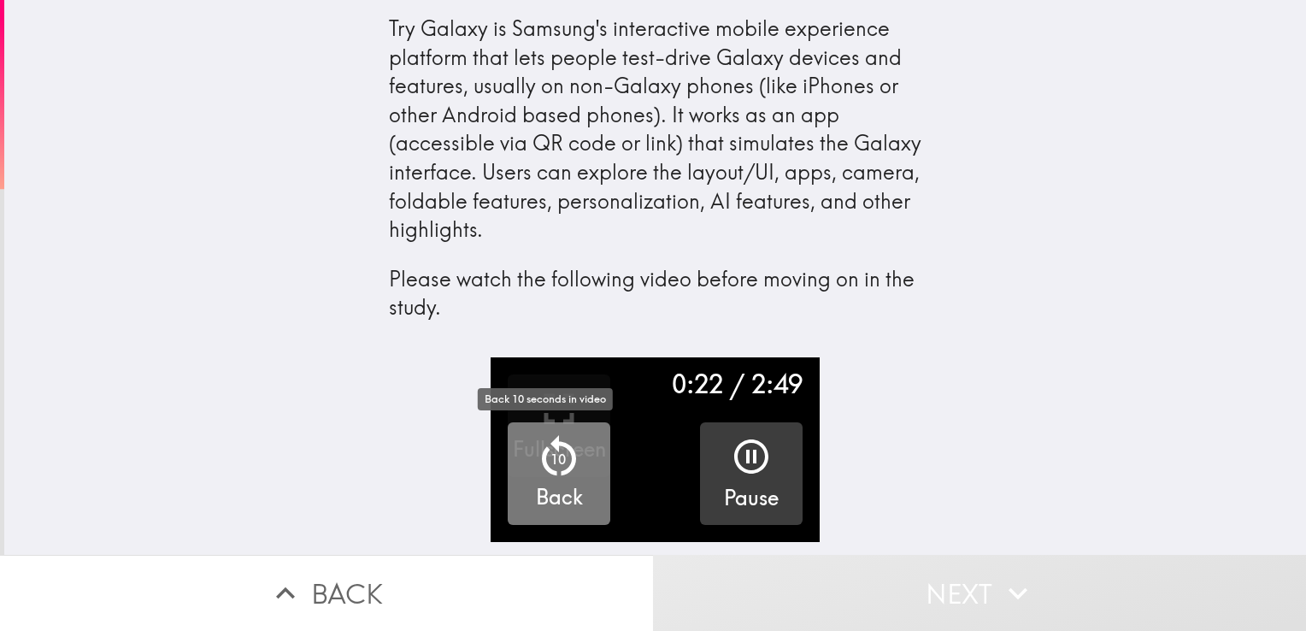
click at [552, 447] on icon "button" at bounding box center [558, 456] width 51 height 51
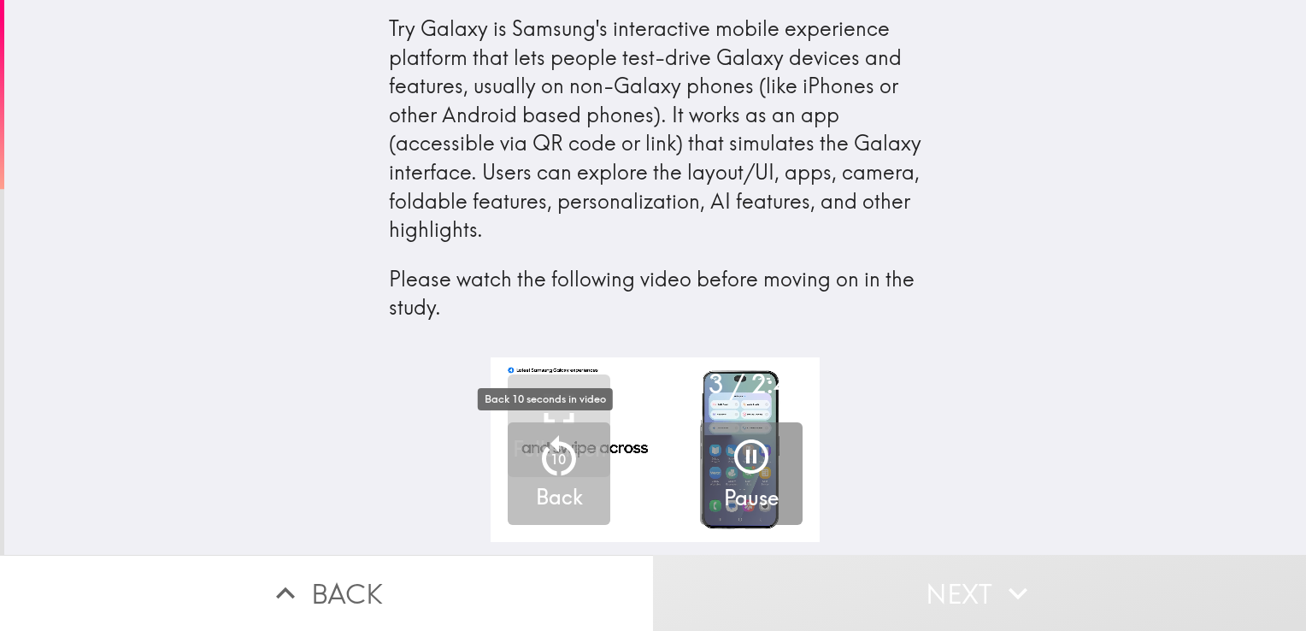
click at [552, 447] on icon "button" at bounding box center [558, 456] width 51 height 51
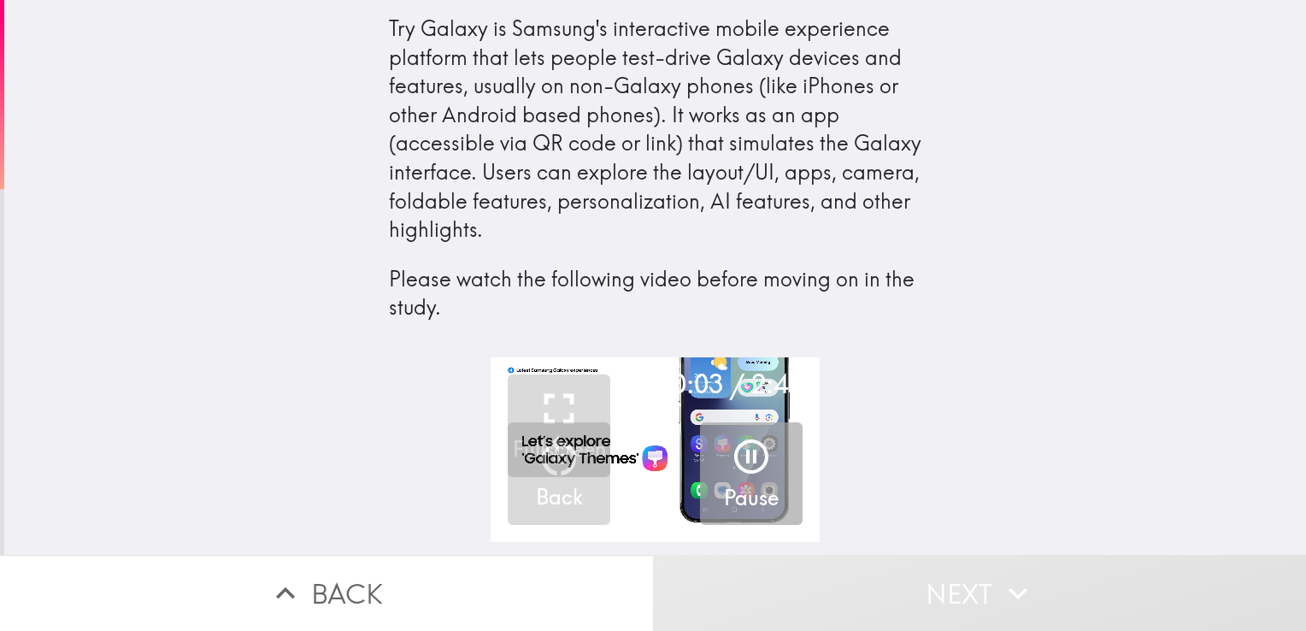
click at [731, 453] on icon "button" at bounding box center [751, 456] width 41 height 41
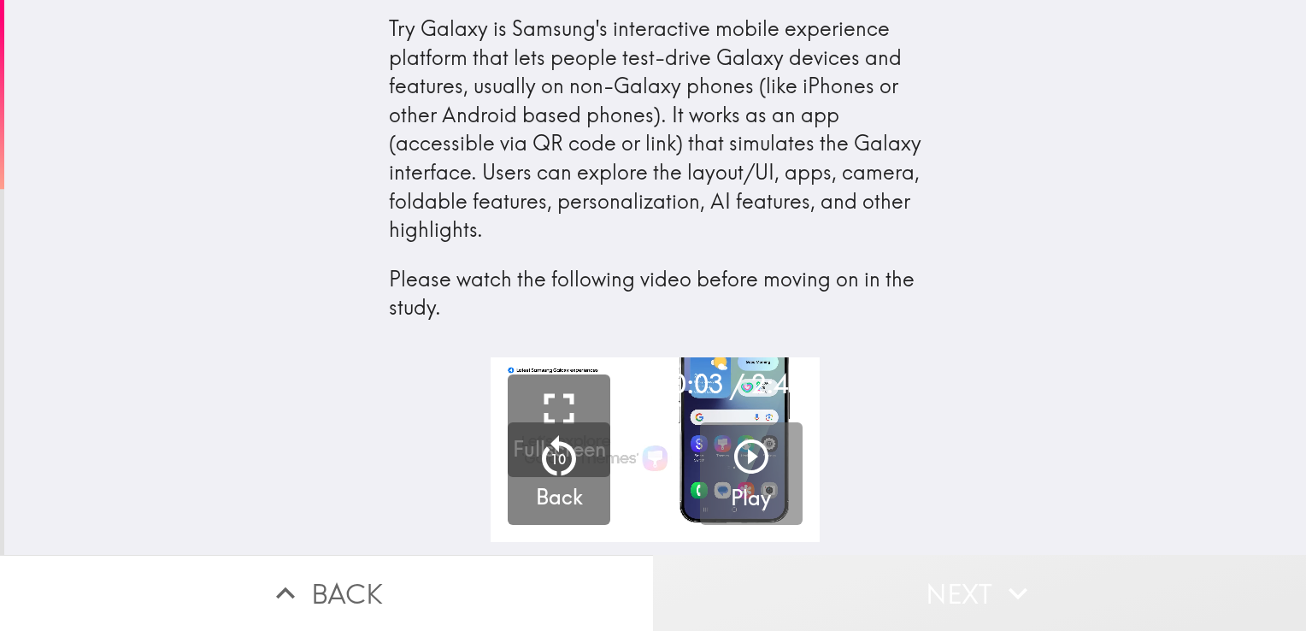
click at [920, 586] on button "Next" at bounding box center [979, 593] width 653 height 76
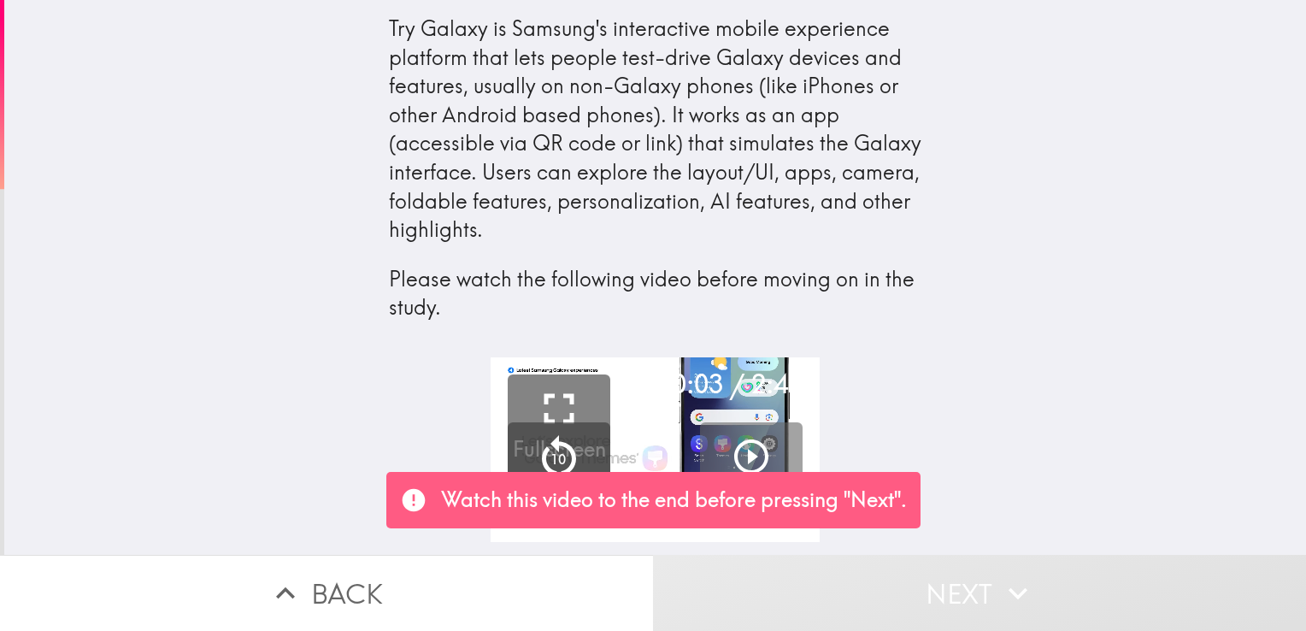
click at [920, 586] on button "Next" at bounding box center [979, 593] width 653 height 76
click at [731, 463] on icon "button" at bounding box center [751, 456] width 41 height 41
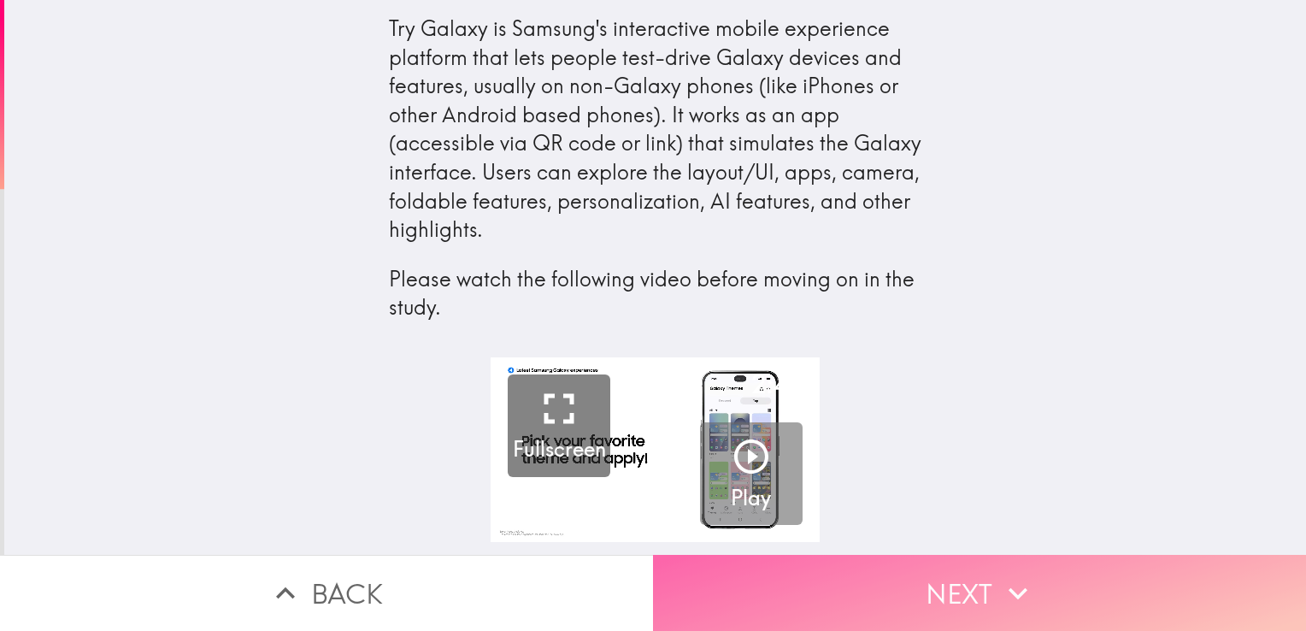
click at [943, 579] on button "Next" at bounding box center [979, 593] width 653 height 76
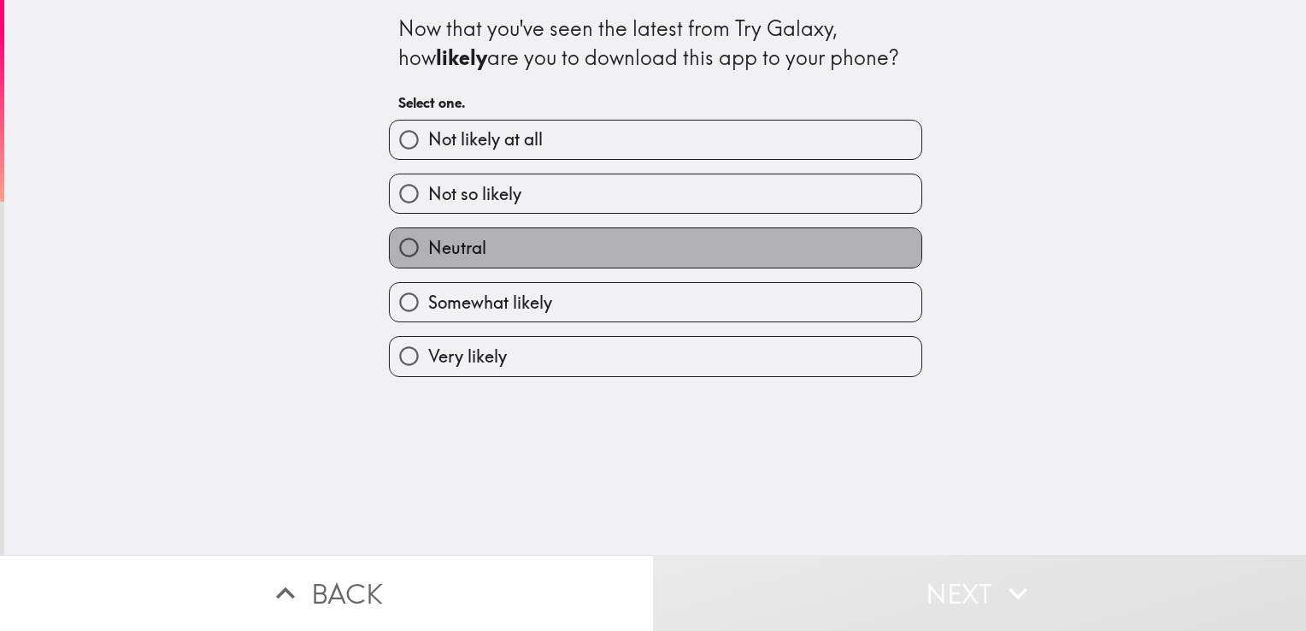
click at [754, 236] on label "Neutral" at bounding box center [656, 247] width 532 height 38
click at [428, 236] on input "Neutral" at bounding box center [409, 247] width 38 height 38
radio input "true"
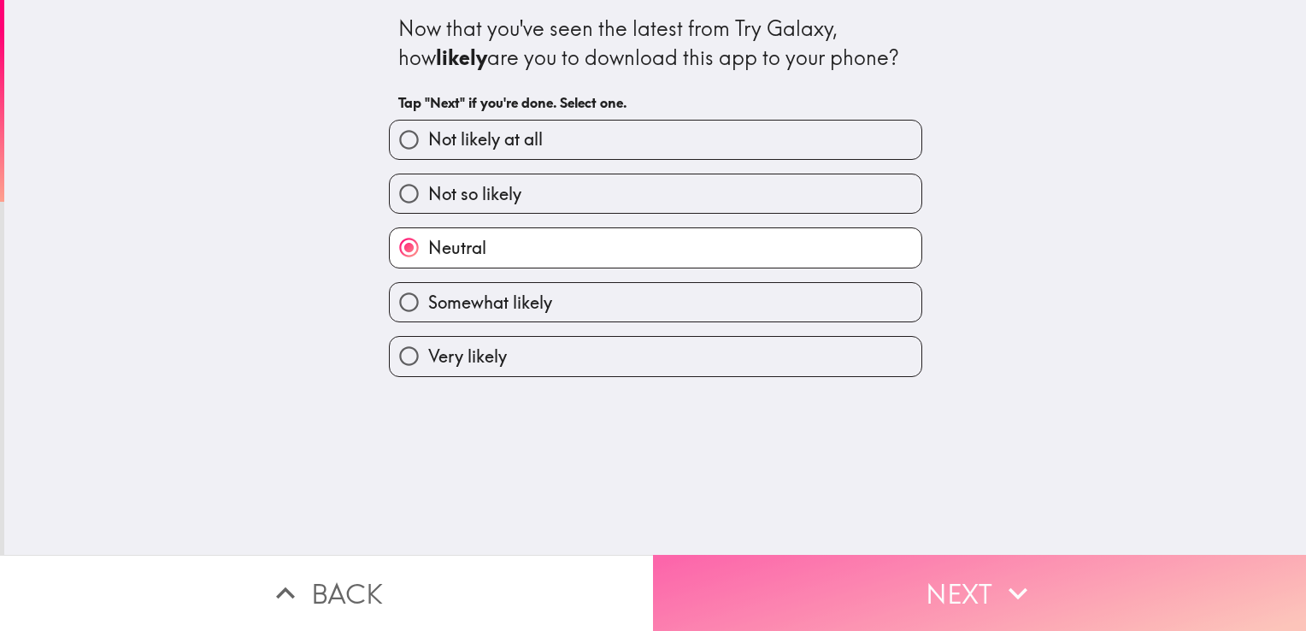
click at [999, 580] on icon "button" at bounding box center [1018, 593] width 38 height 38
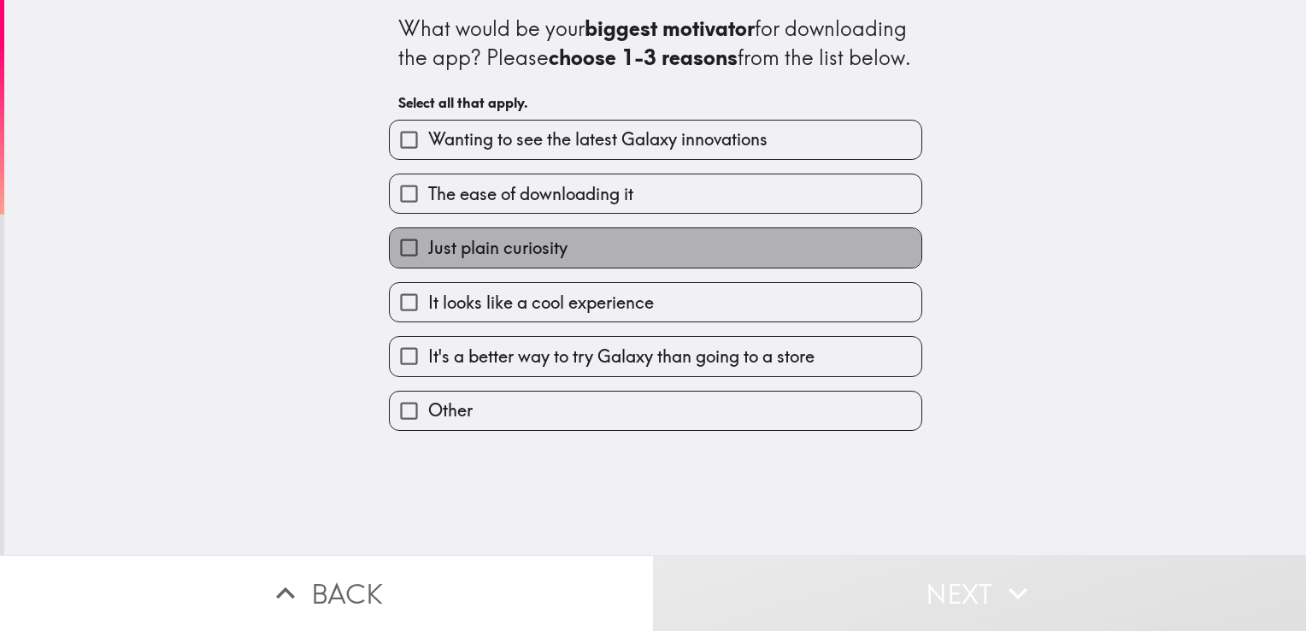
click at [708, 267] on label "Just plain curiosity" at bounding box center [656, 247] width 532 height 38
click at [428, 267] on input "Just plain curiosity" at bounding box center [409, 247] width 38 height 38
checkbox input "true"
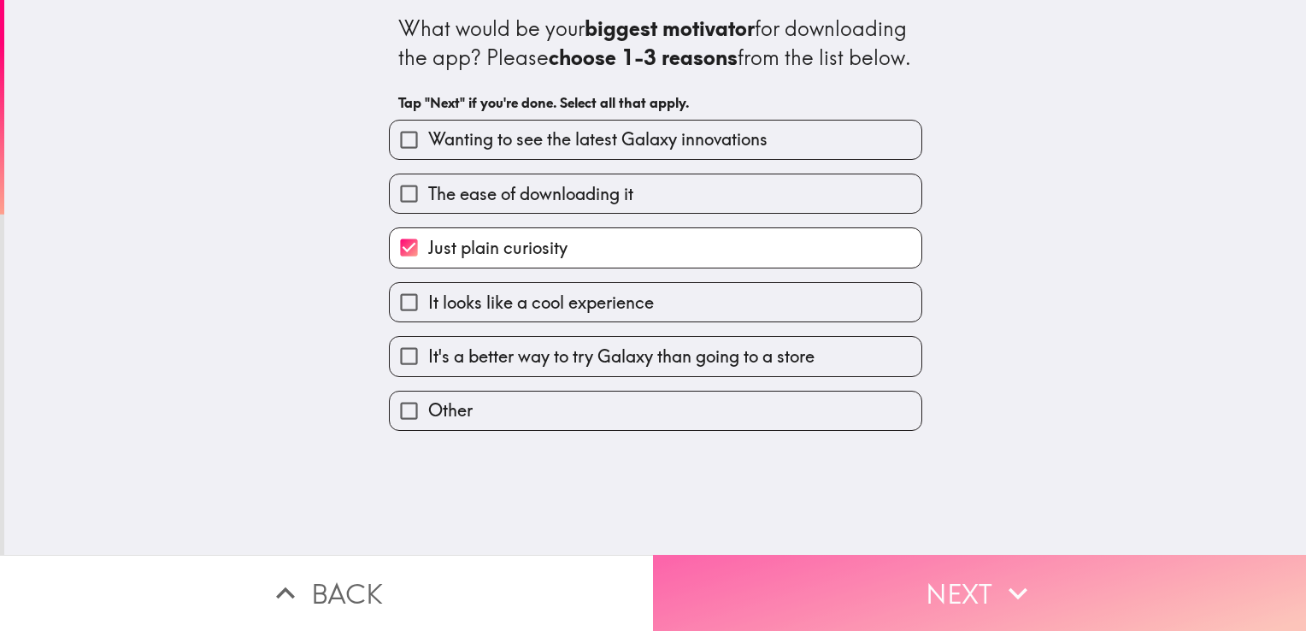
click at [999, 584] on icon "button" at bounding box center [1018, 593] width 38 height 38
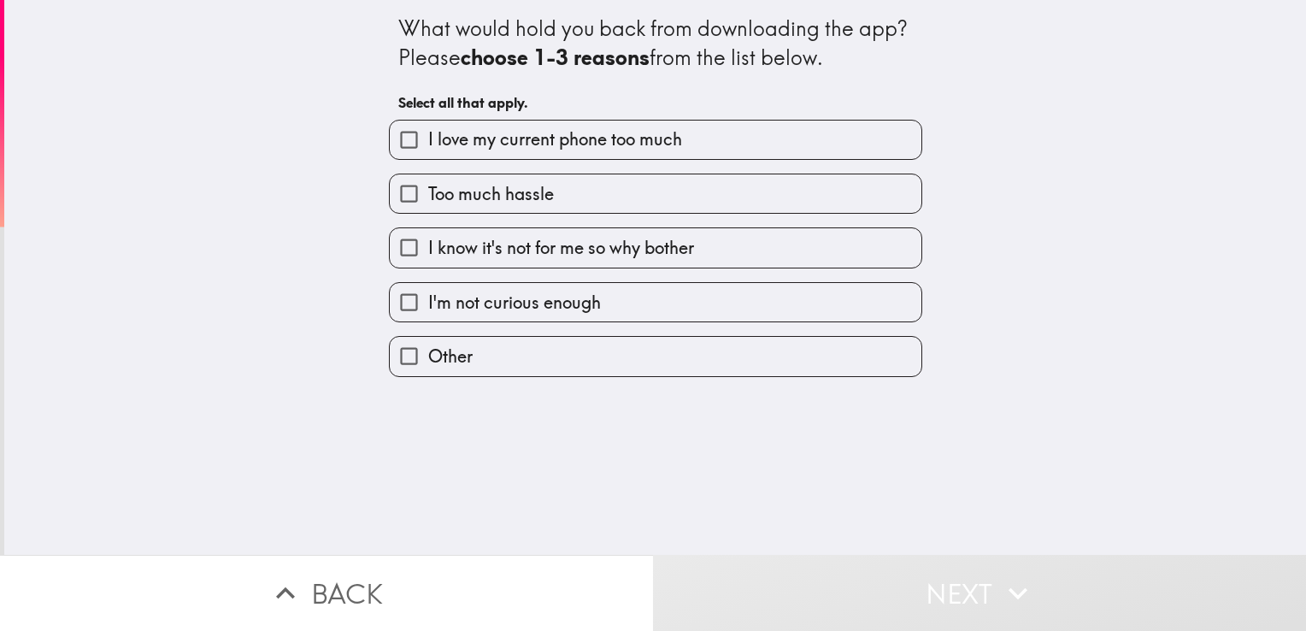
click at [794, 193] on label "Too much hassle" at bounding box center [656, 193] width 532 height 38
click at [428, 193] on input "Too much hassle" at bounding box center [409, 193] width 38 height 38
checkbox input "true"
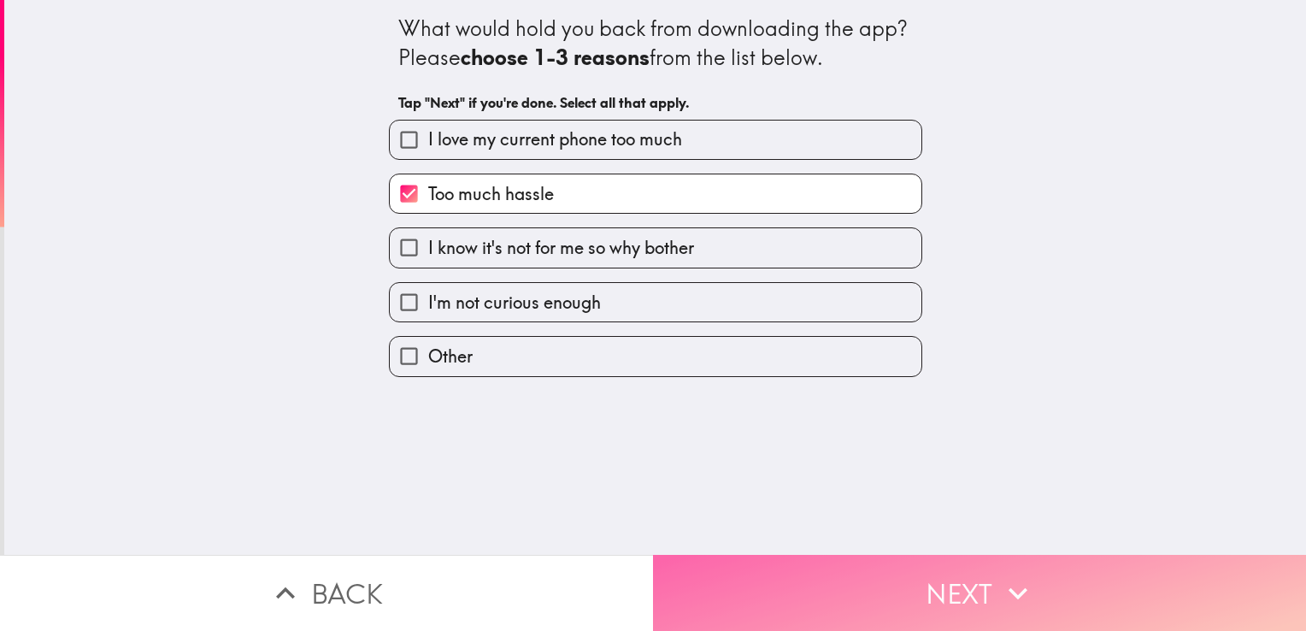
click at [1012, 574] on icon "button" at bounding box center [1018, 593] width 38 height 38
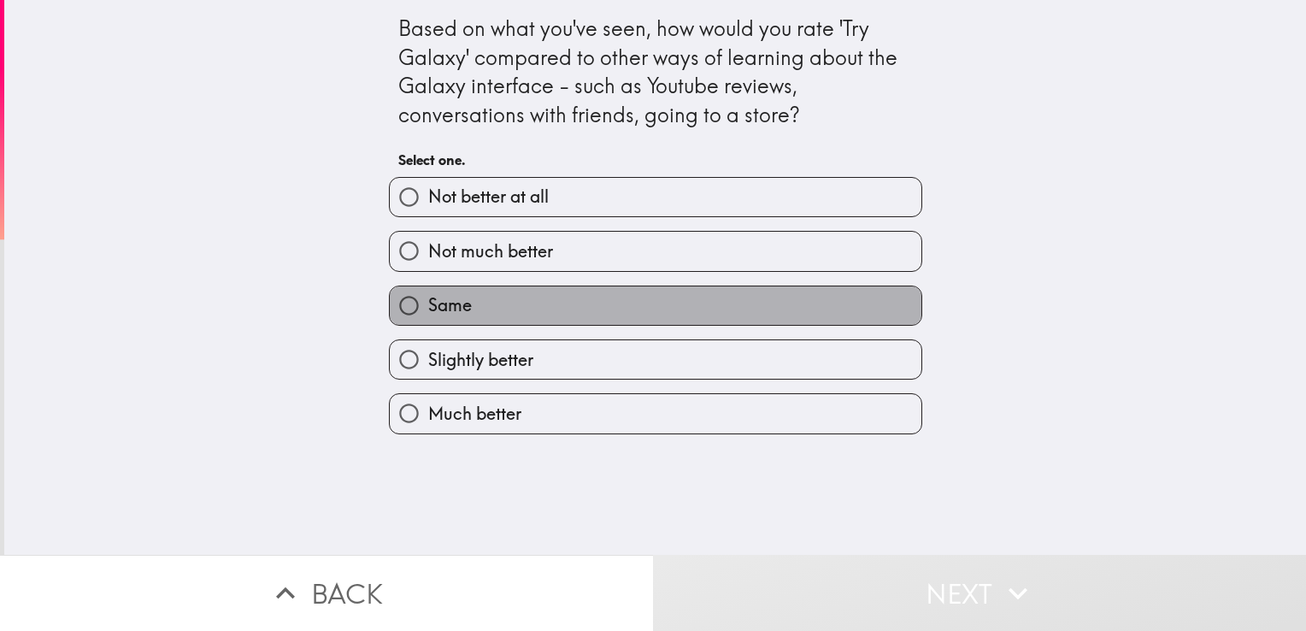
click at [826, 313] on label "Same" at bounding box center [656, 305] width 532 height 38
click at [428, 313] on input "Same" at bounding box center [409, 305] width 38 height 38
radio input "true"
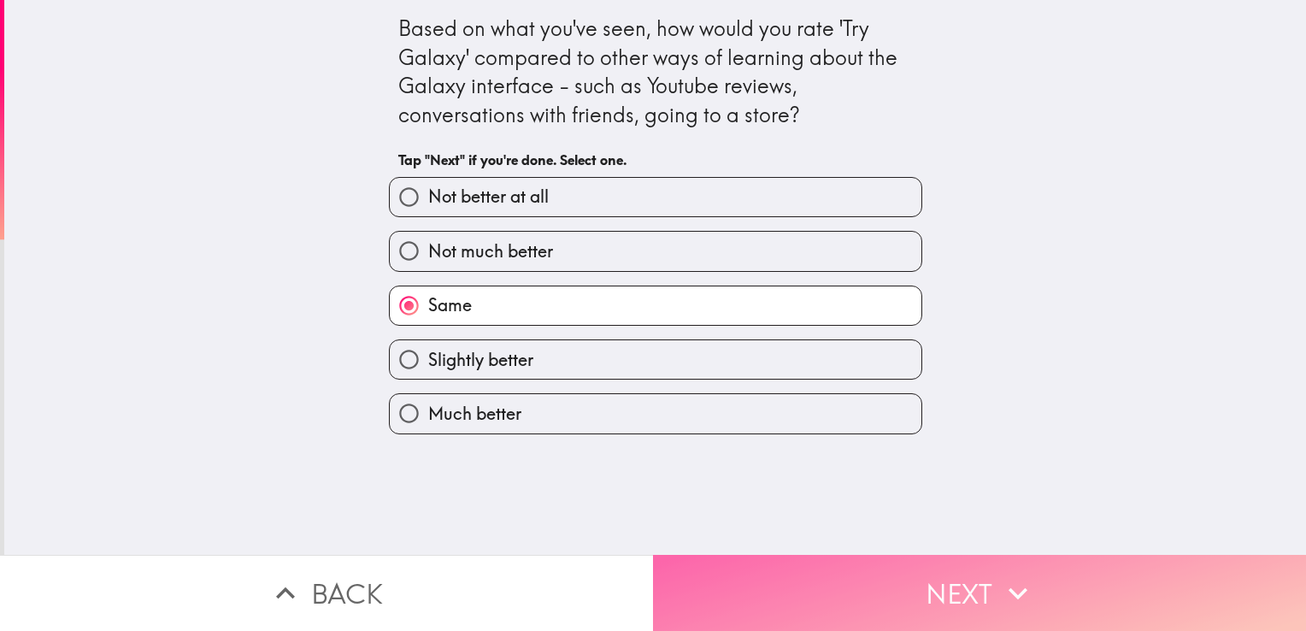
click at [950, 562] on button "Next" at bounding box center [979, 593] width 653 height 76
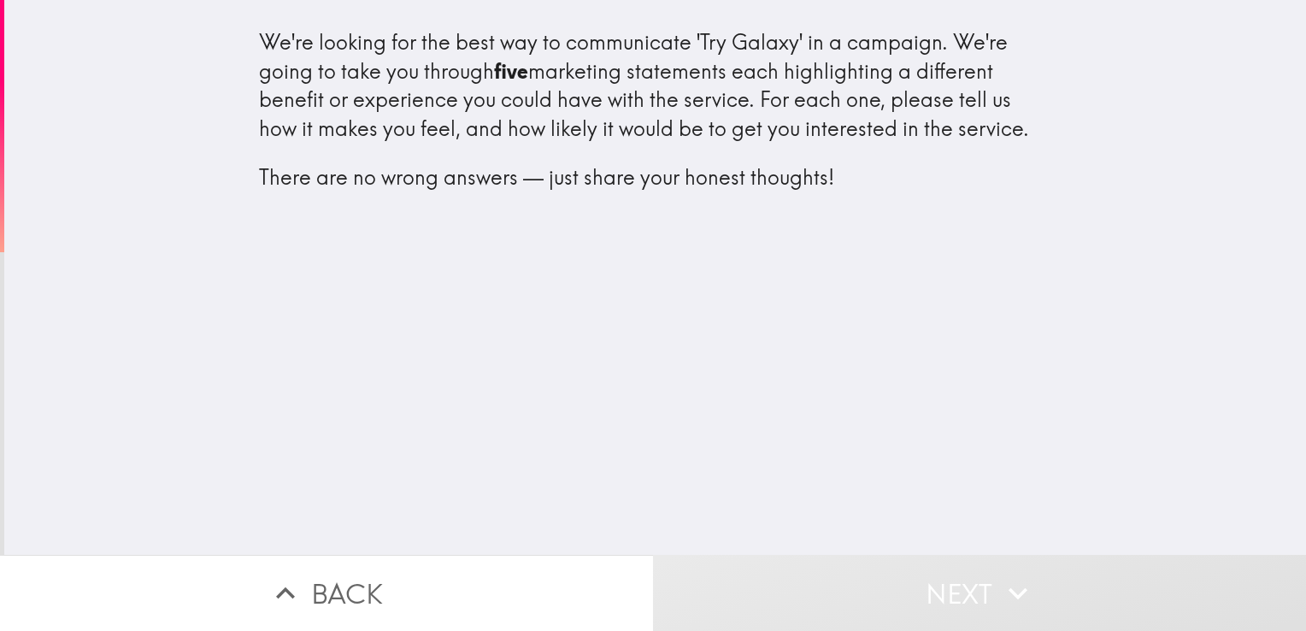
click at [588, 307] on div "We're looking for the best way to communicate 'Try Galaxy' in a campaign. We're…" at bounding box center [655, 277] width 1302 height 555
click at [585, 405] on div "We're looking for the best way to communicate 'Try Galaxy' in a campaign. We're…" at bounding box center [655, 277] width 1302 height 555
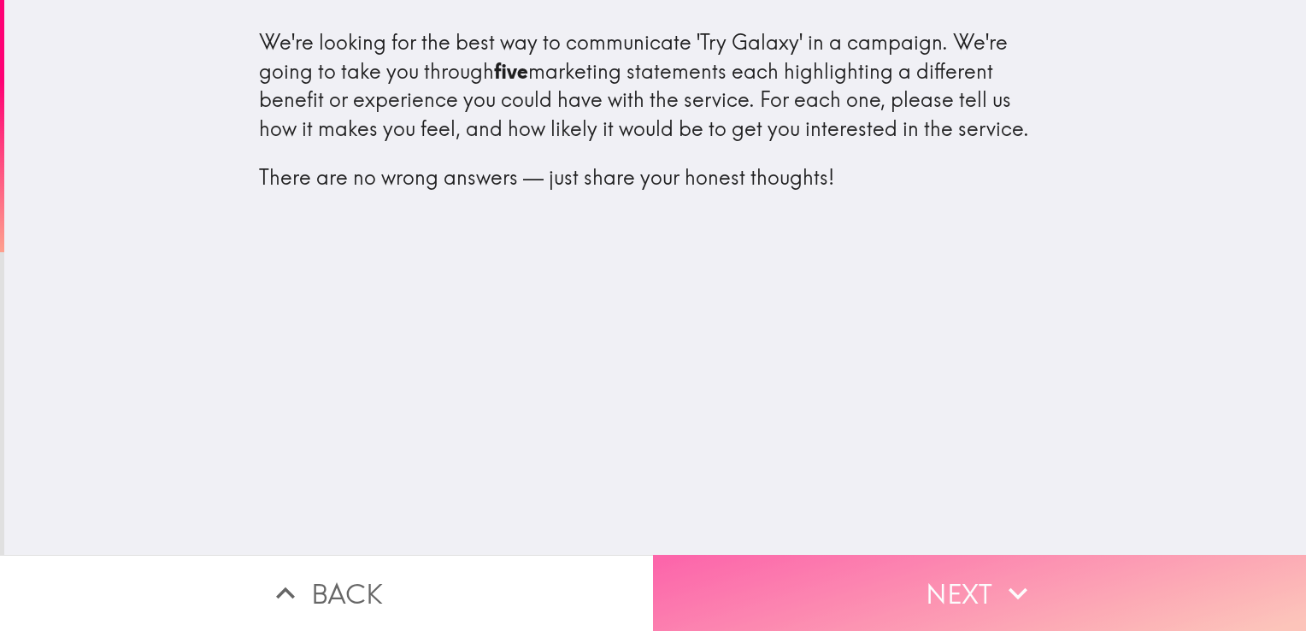
click at [859, 569] on button "Next" at bounding box center [979, 593] width 653 height 76
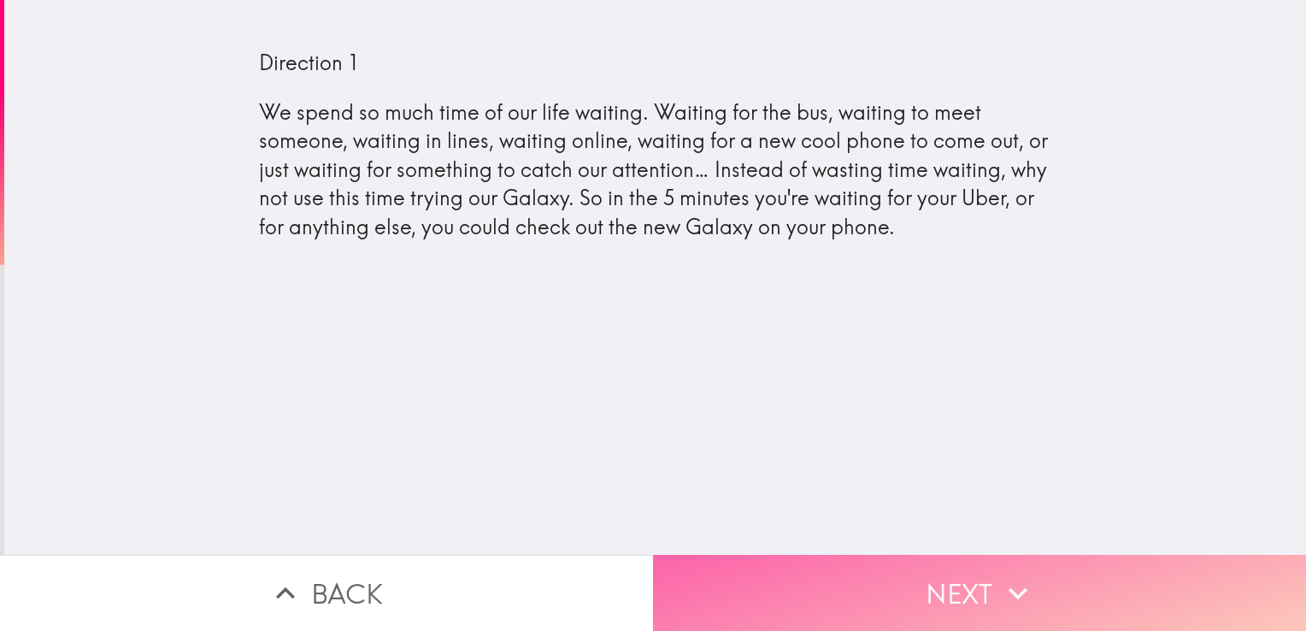
click at [894, 568] on button "Next" at bounding box center [979, 593] width 653 height 76
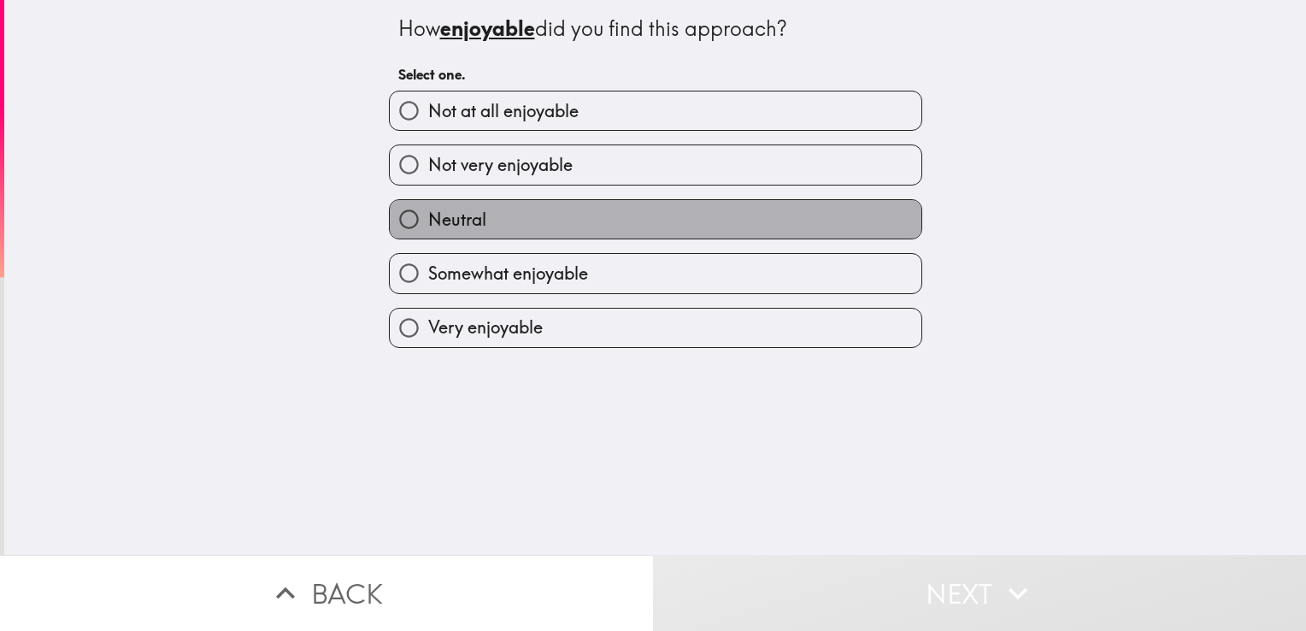
click at [526, 203] on label "Neutral" at bounding box center [656, 219] width 532 height 38
click at [428, 203] on input "Neutral" at bounding box center [409, 219] width 38 height 38
radio input "true"
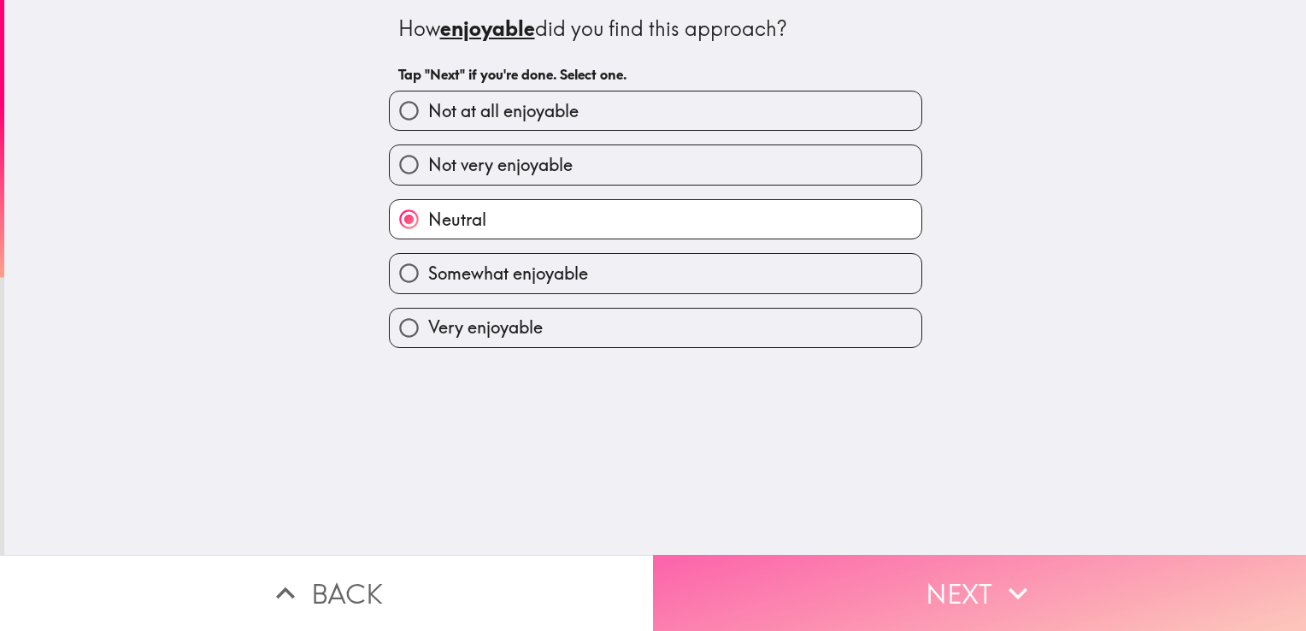
click at [944, 578] on button "Next" at bounding box center [979, 593] width 653 height 76
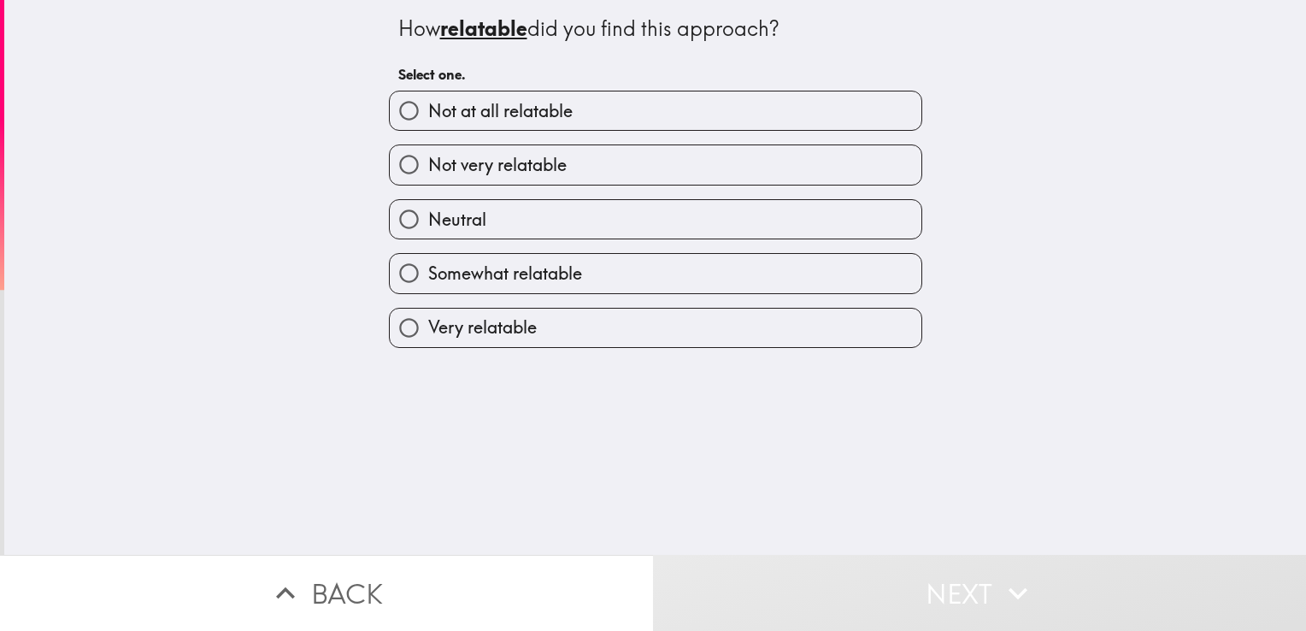
click at [784, 204] on div "Neutral" at bounding box center [655, 219] width 533 height 40
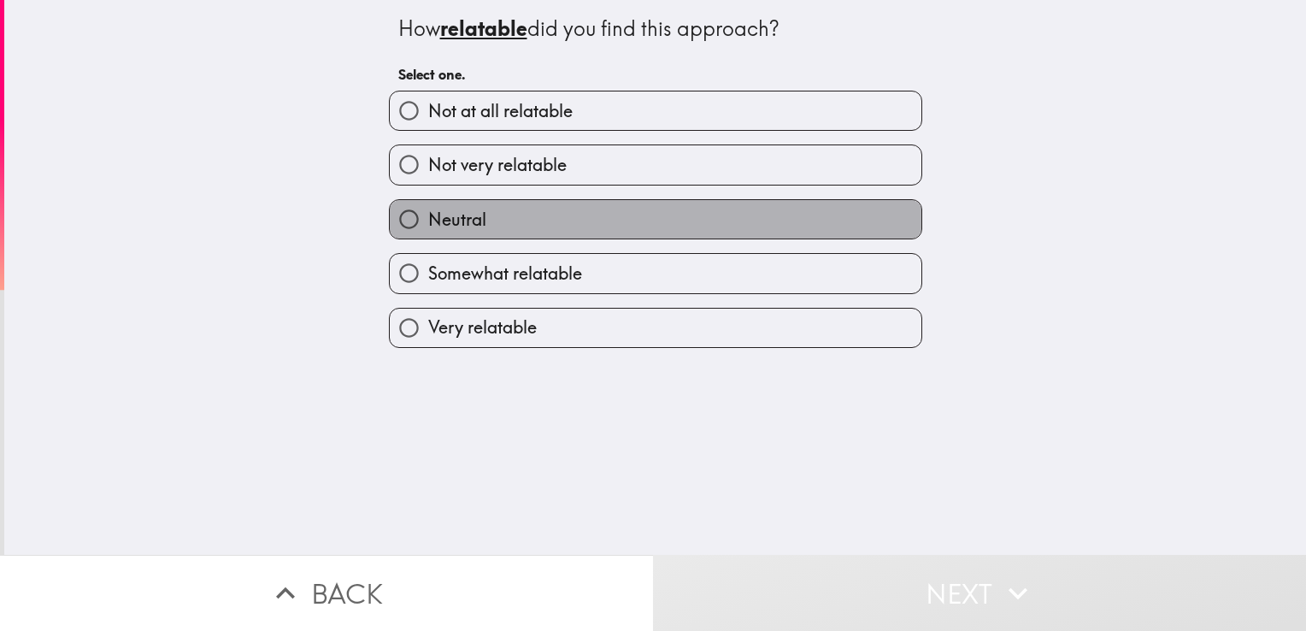
click at [784, 204] on label "Neutral" at bounding box center [656, 219] width 532 height 38
click at [428, 204] on input "Neutral" at bounding box center [409, 219] width 38 height 38
radio input "true"
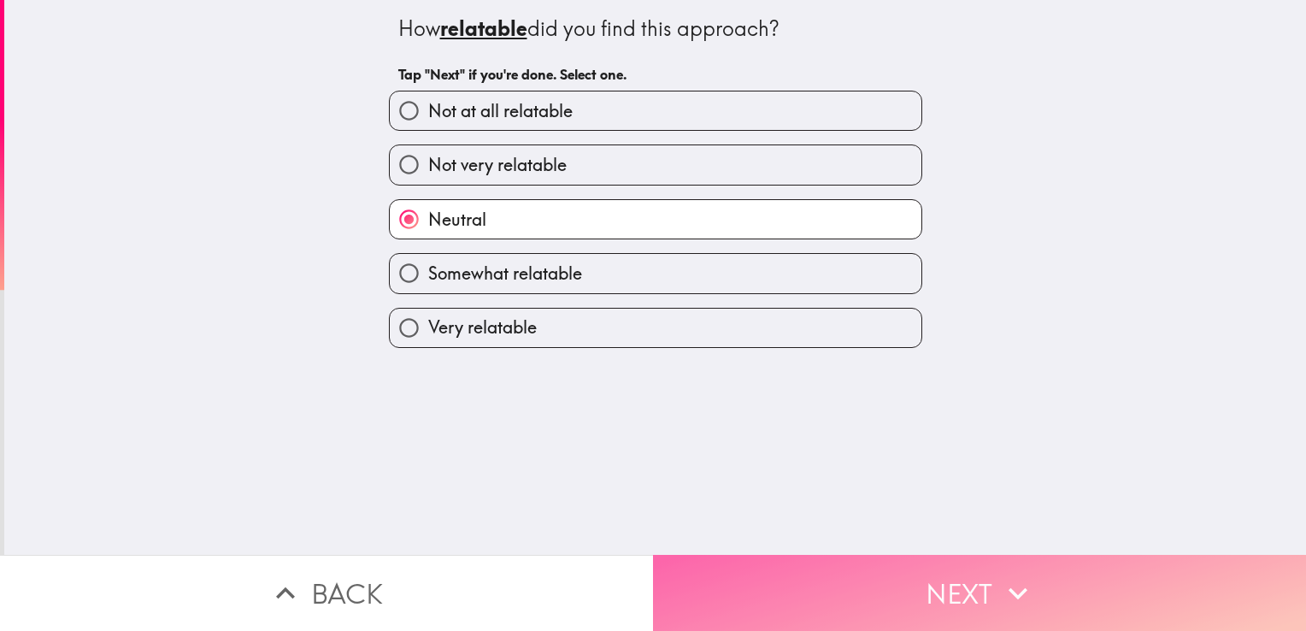
click at [938, 570] on button "Next" at bounding box center [979, 593] width 653 height 76
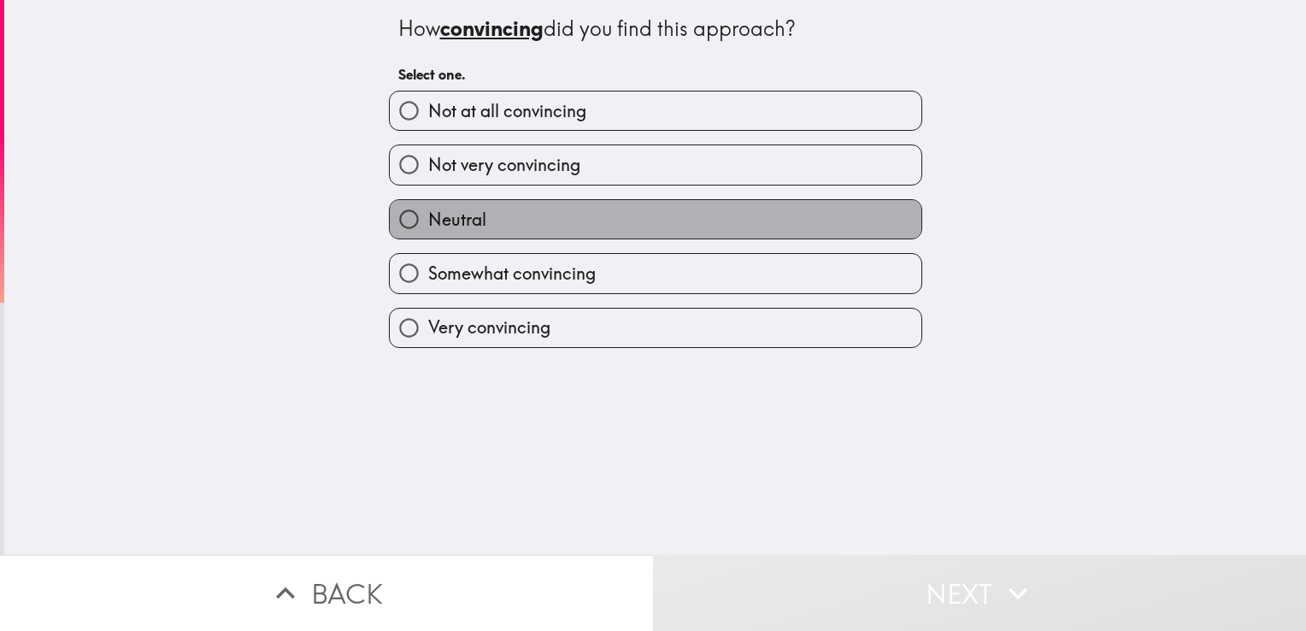
click at [726, 213] on label "Neutral" at bounding box center [656, 219] width 532 height 38
click at [428, 213] on input "Neutral" at bounding box center [409, 219] width 38 height 38
radio input "true"
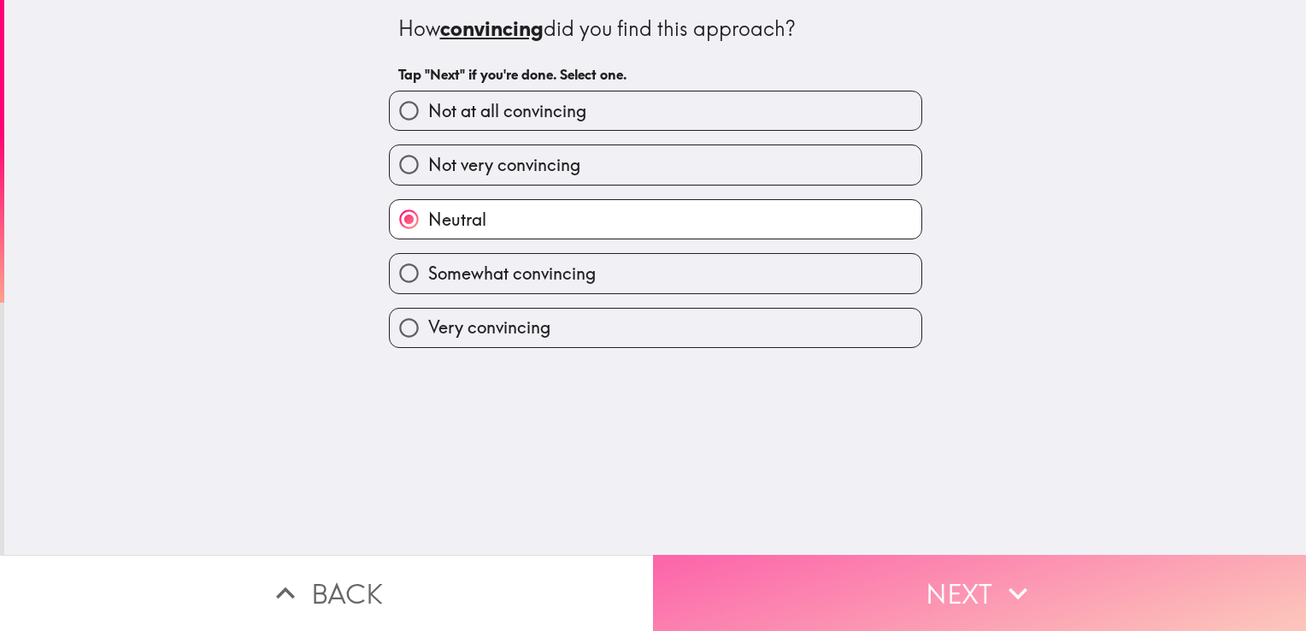
click at [947, 561] on button "Next" at bounding box center [979, 593] width 653 height 76
